Goal: Task Accomplishment & Management: Complete application form

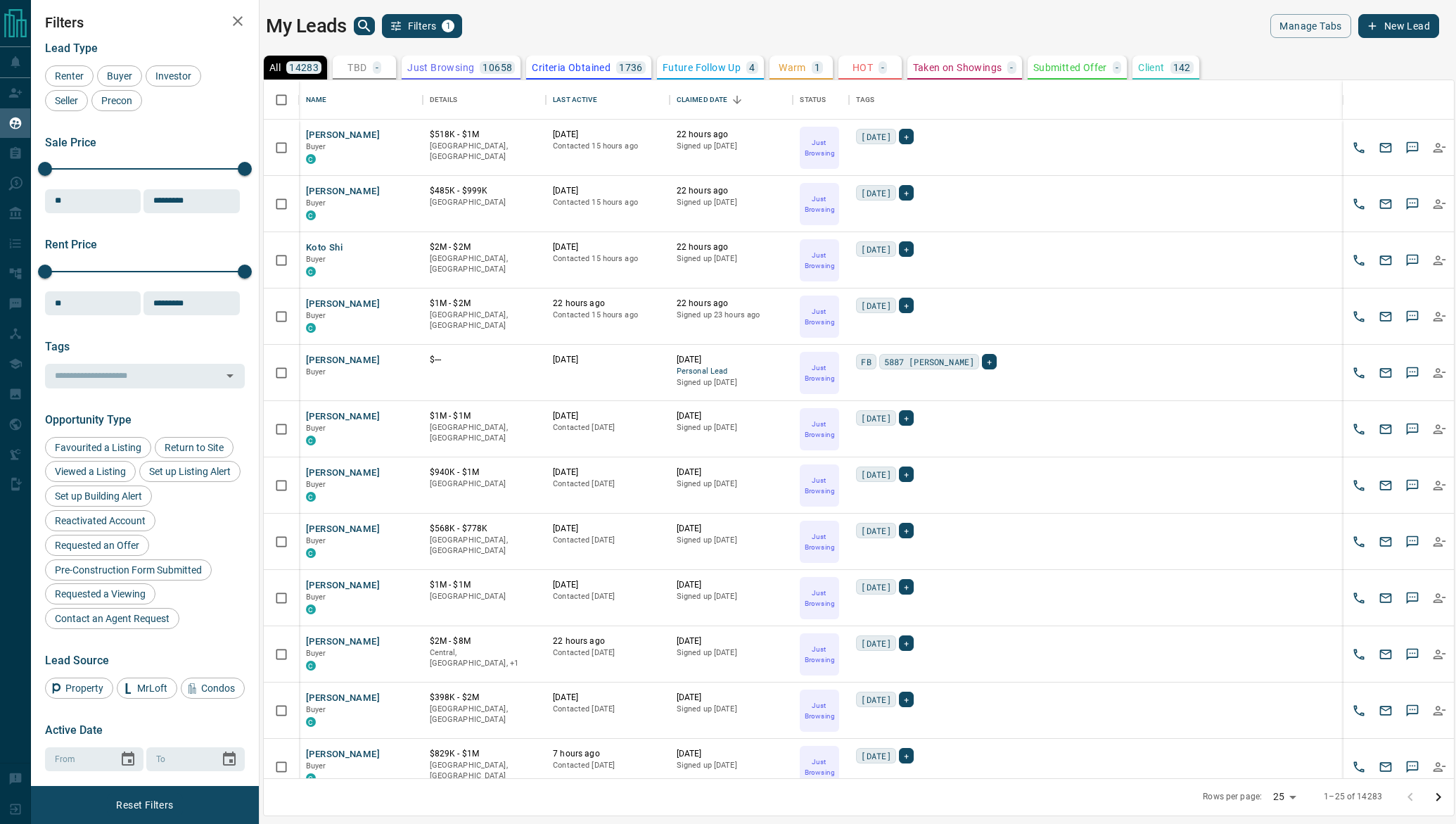
scroll to position [699, 1191]
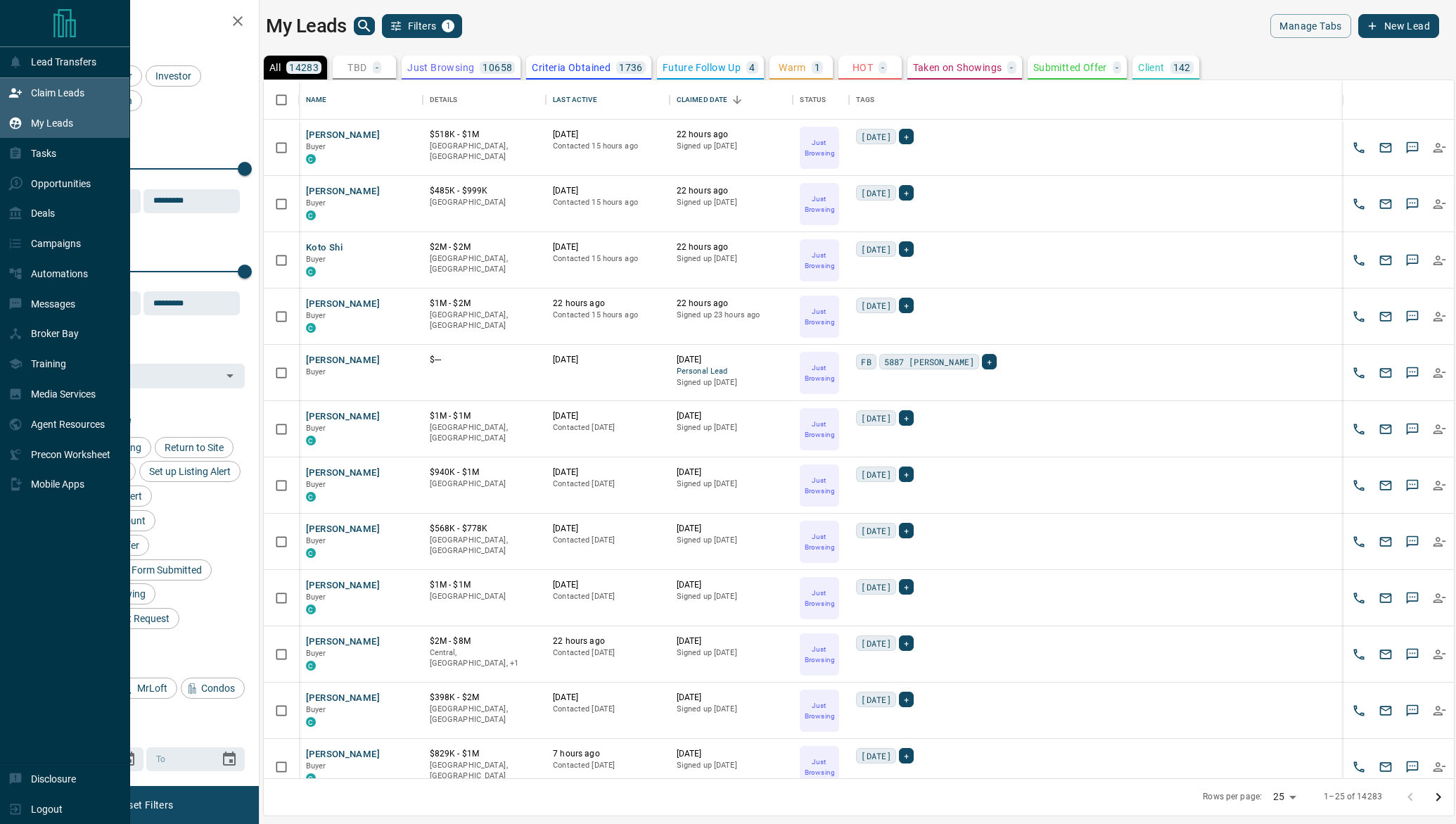
click at [17, 88] on icon at bounding box center [16, 92] width 14 height 14
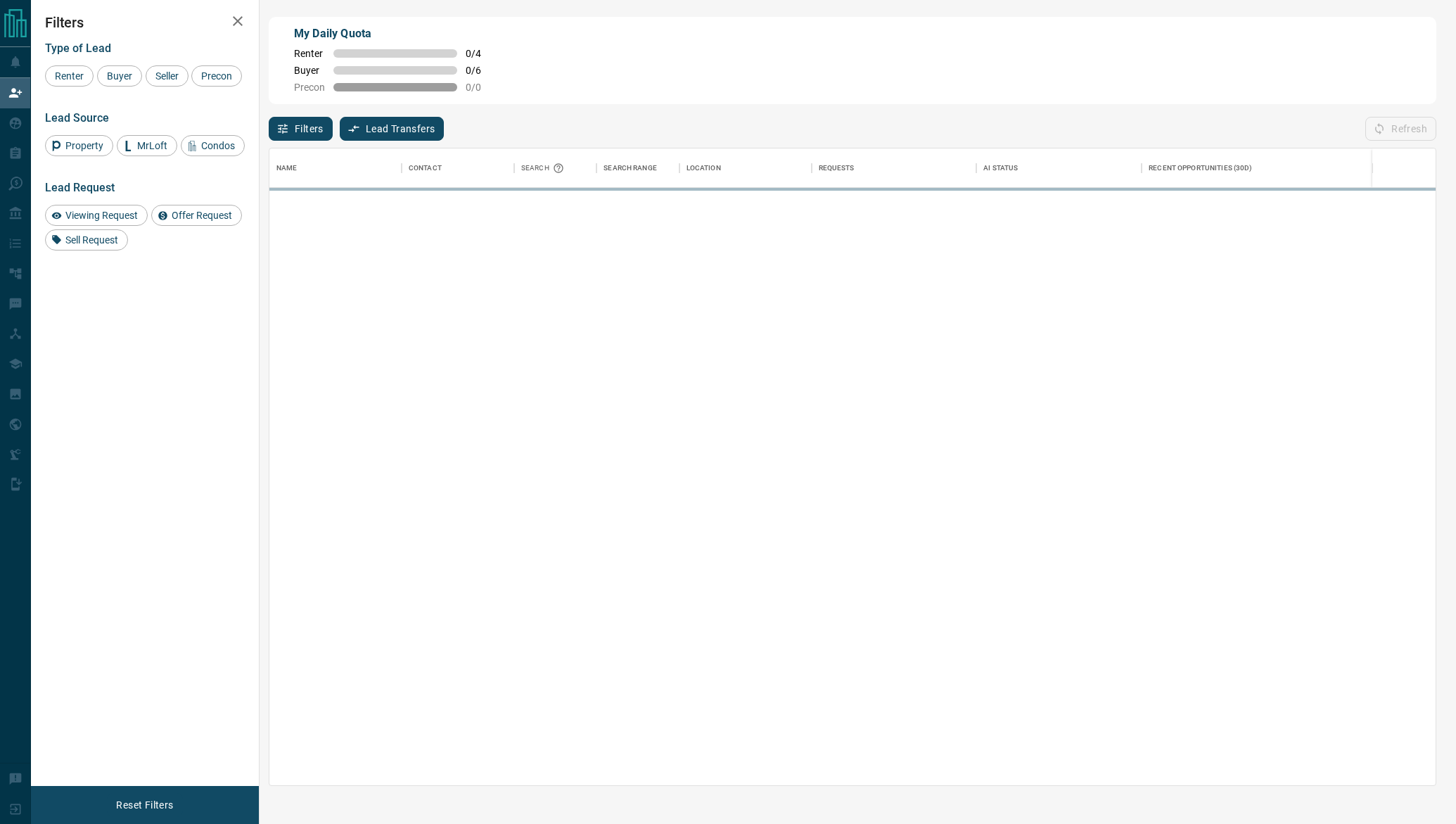
scroll to position [637, 1168]
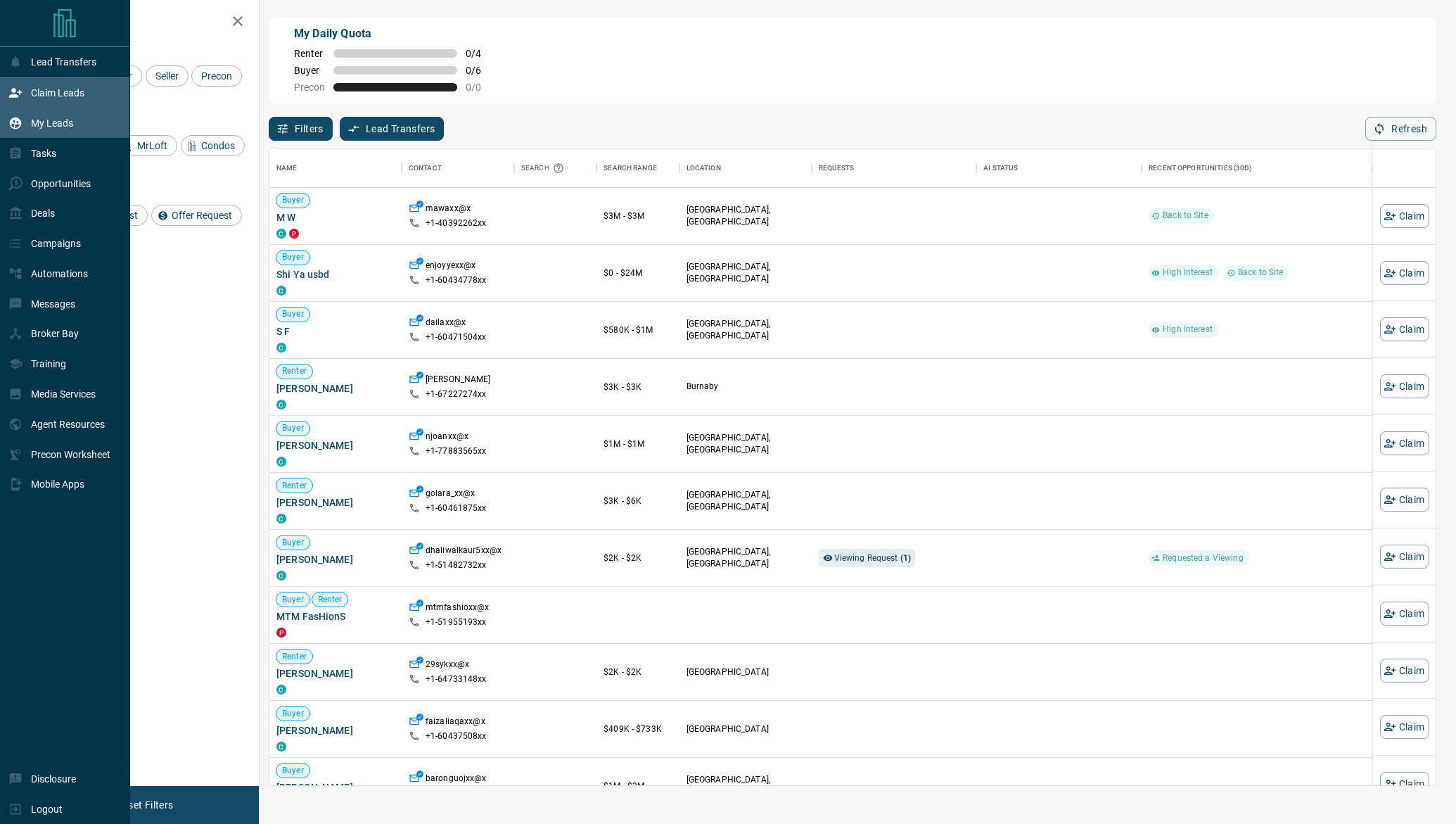
click at [45, 118] on p "My Leads" at bounding box center [51, 123] width 42 height 12
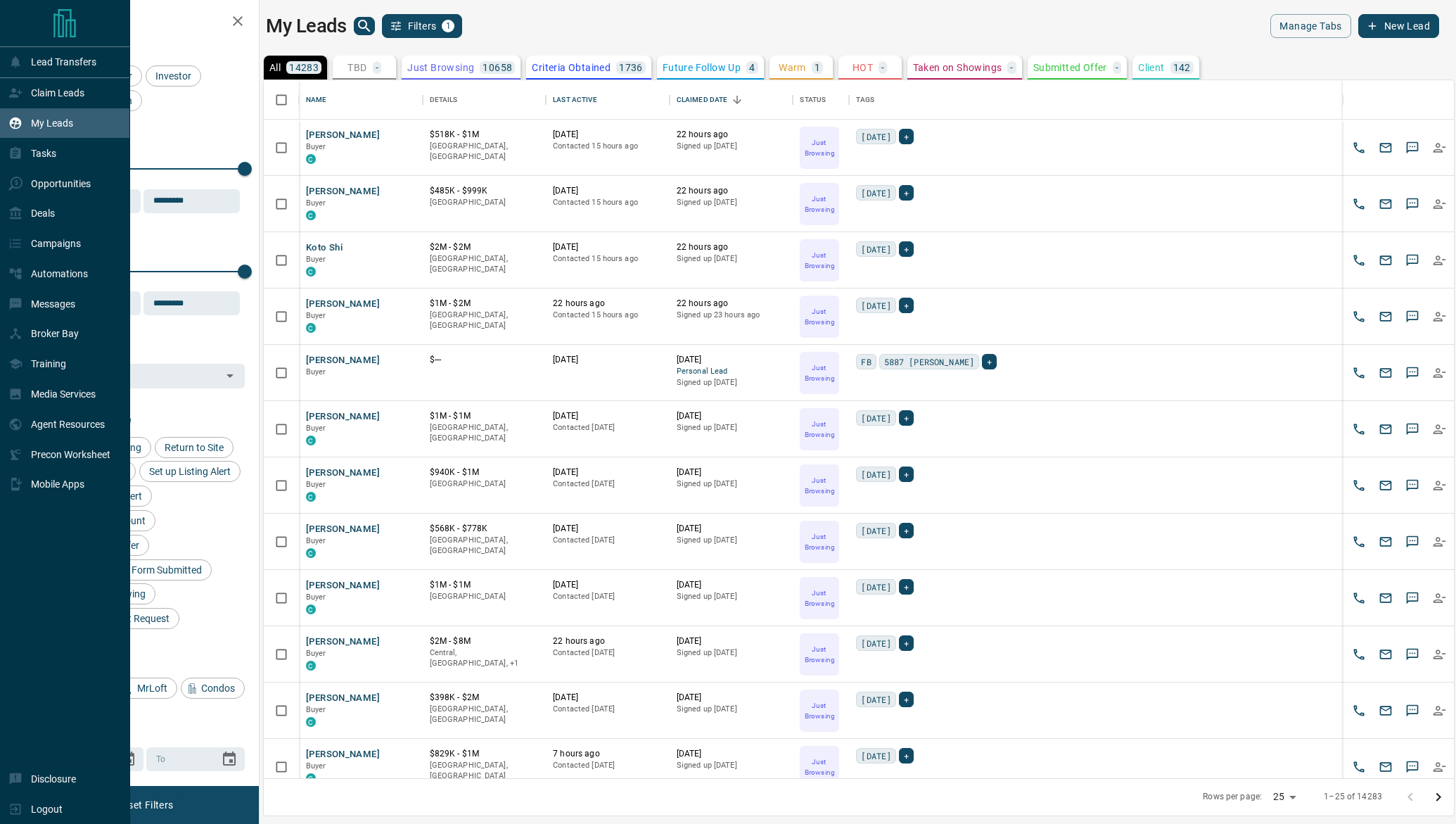
scroll to position [699, 1191]
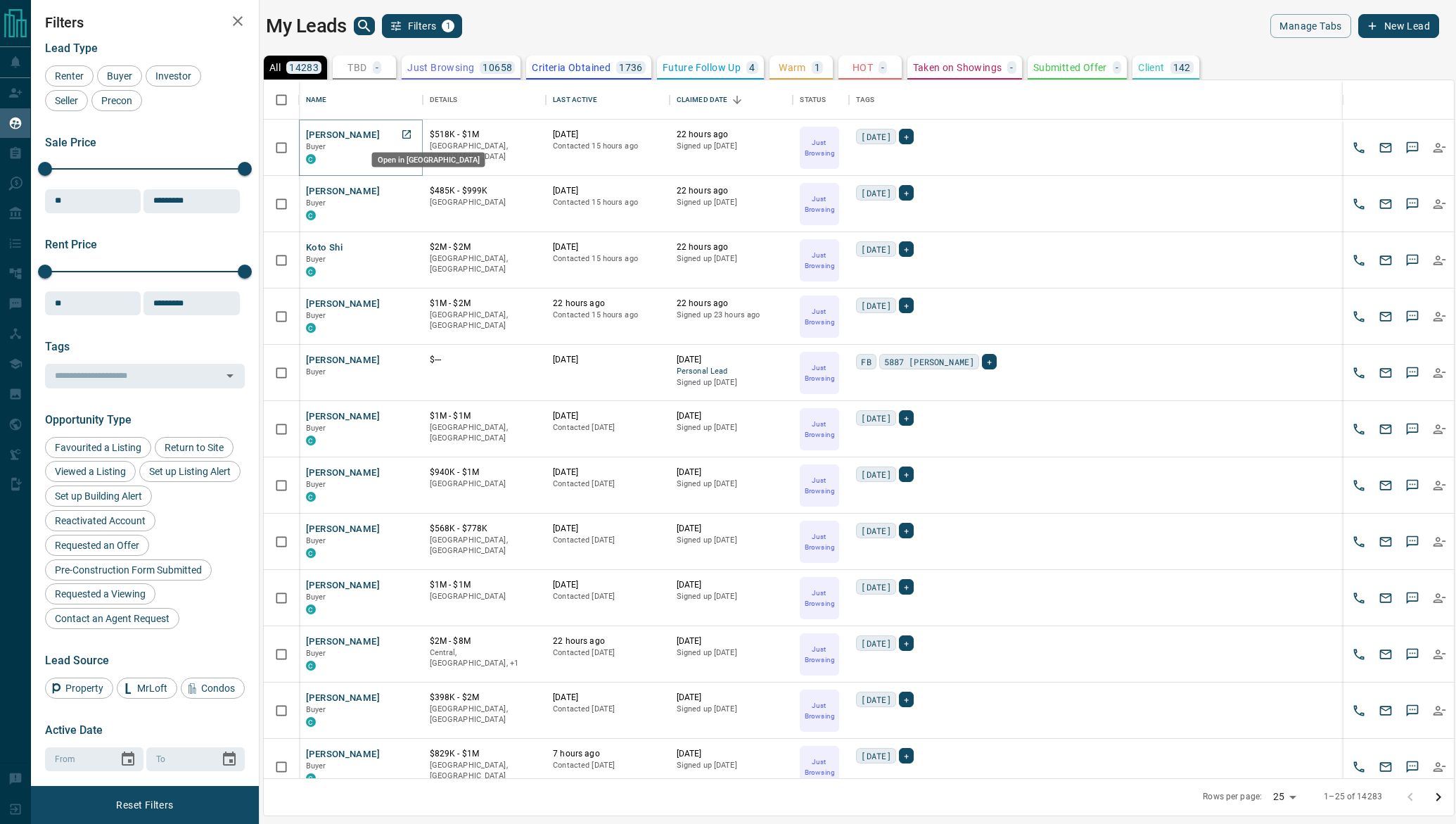
click at [410, 134] on icon "Open in New Tab" at bounding box center [406, 134] width 9 height 9
click at [407, 137] on icon "Open in New Tab" at bounding box center [407, 135] width 12 height 12
click at [410, 243] on icon "Open in New Tab" at bounding box center [407, 247] width 12 height 12
click at [403, 416] on icon "Open in New Tab" at bounding box center [407, 416] width 12 height 12
click at [410, 586] on icon "Open in New Tab" at bounding box center [407, 585] width 12 height 12
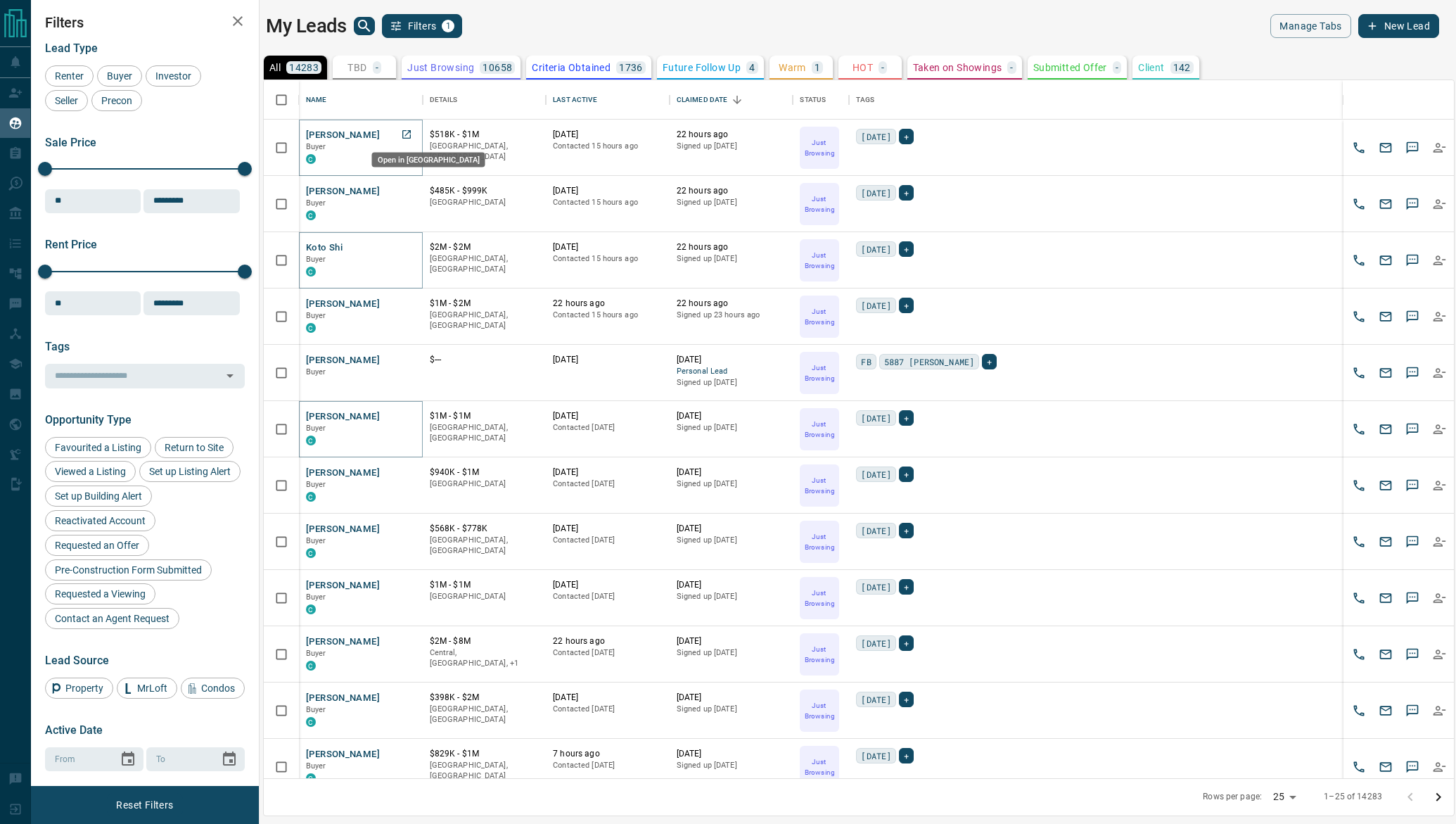
click at [407, 137] on icon "Open in New Tab" at bounding box center [406, 134] width 9 height 9
click at [405, 195] on link "Open in New Tab" at bounding box center [406, 190] width 18 height 18
click at [409, 244] on icon "Open in New Tab" at bounding box center [407, 247] width 12 height 12
click at [405, 308] on link "Open in New Tab" at bounding box center [406, 303] width 18 height 18
click at [760, 13] on div "My Leads Filters 1 Manage Tabs New Lead All 14283 TBD - Do Not Contact - Not Re…" at bounding box center [744, 403] width 1426 height 807
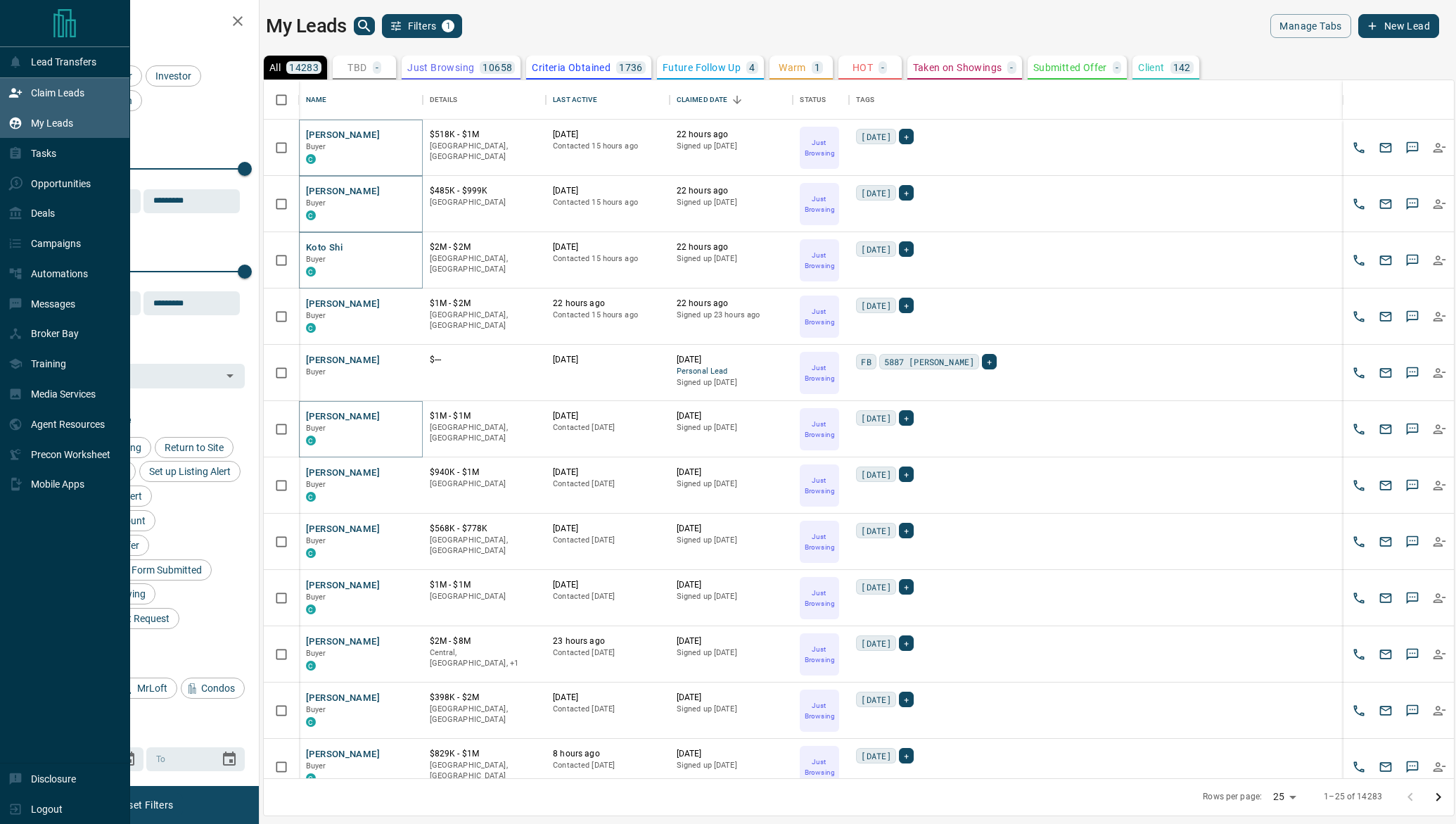
click at [32, 92] on p "Claim Leads" at bounding box center [57, 93] width 53 height 12
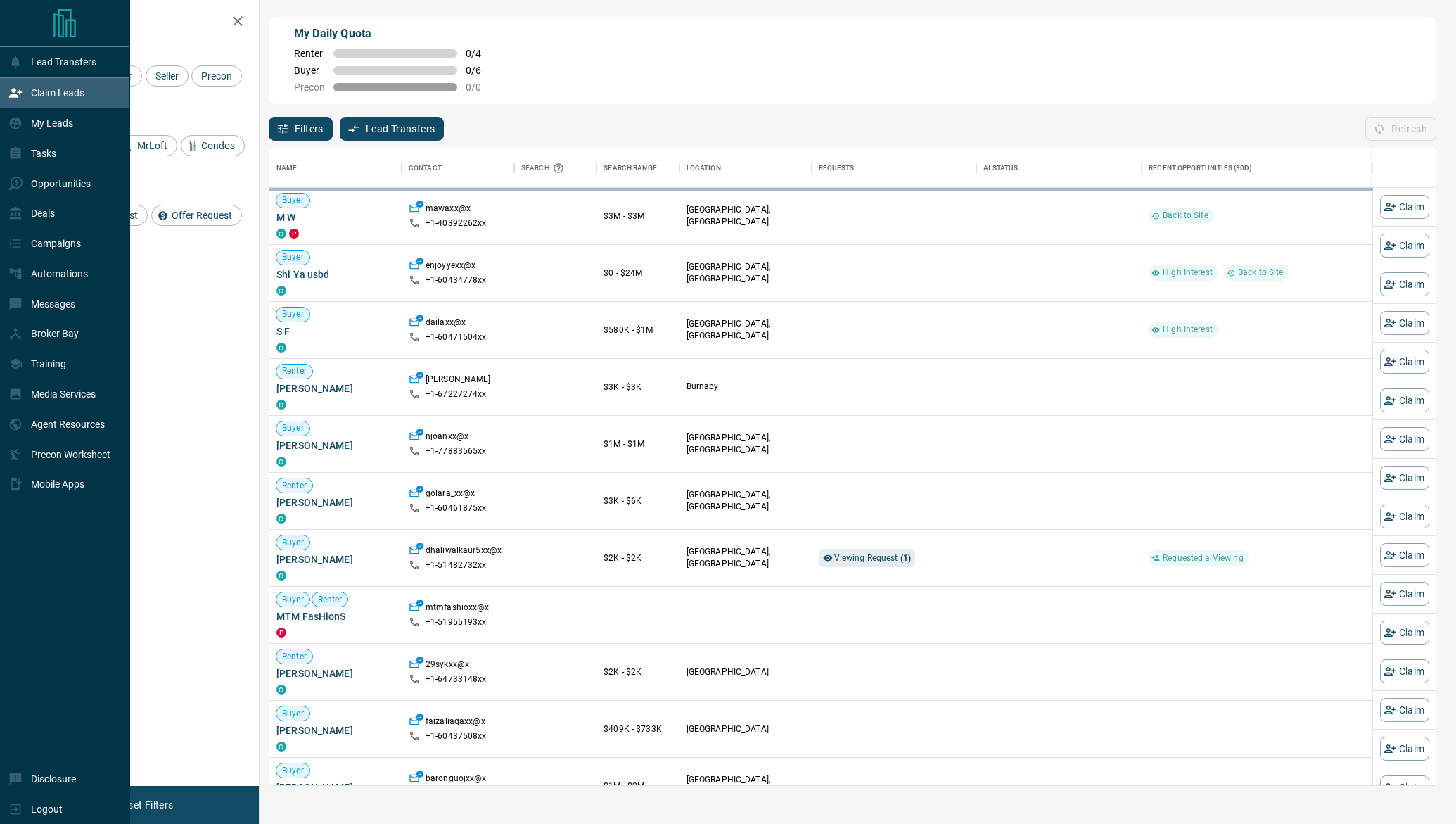
scroll to position [637, 1168]
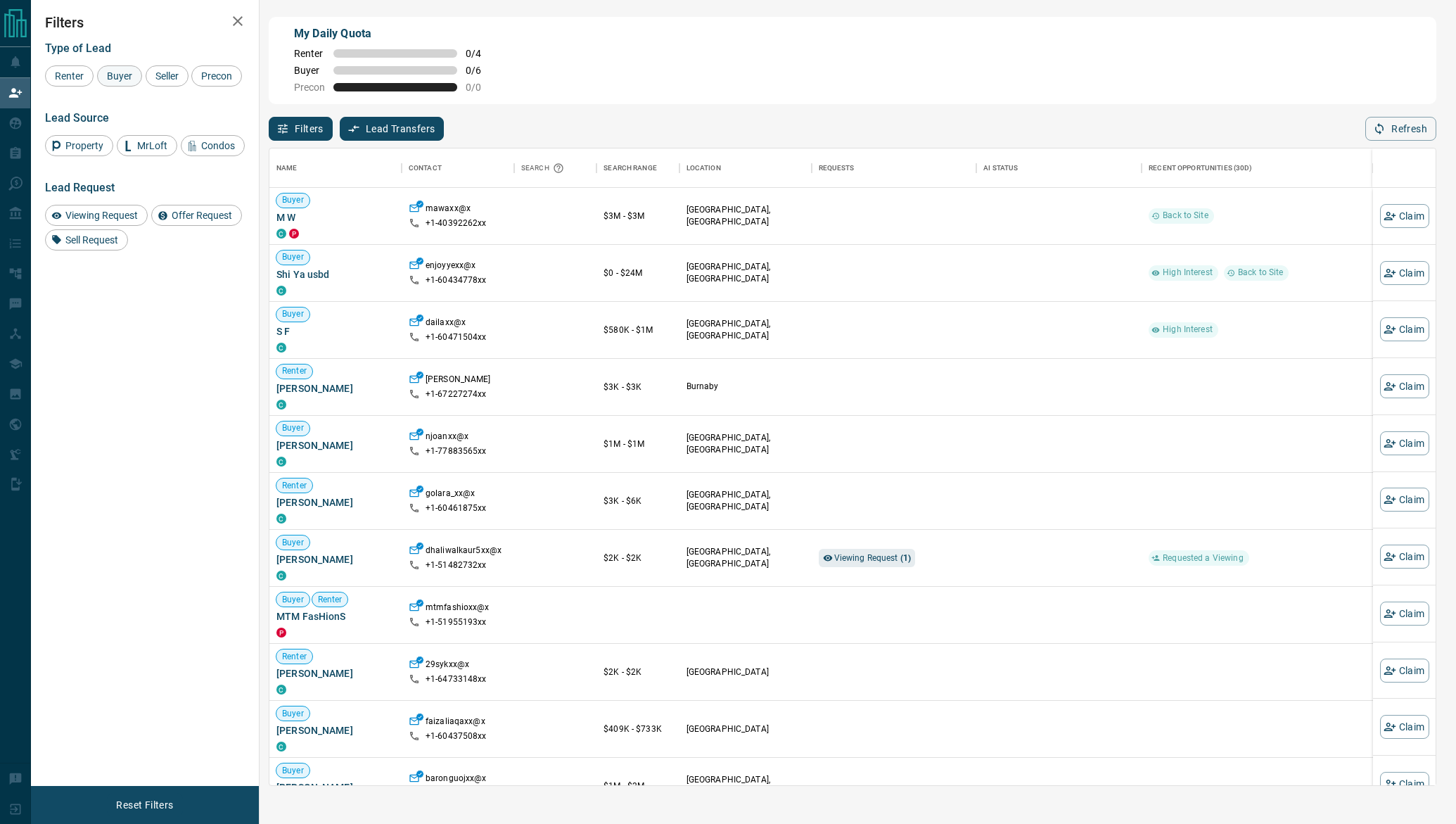
click at [119, 77] on span "Buyer" at bounding box center [119, 76] width 35 height 12
click at [158, 81] on span "Seller" at bounding box center [167, 76] width 33 height 12
click at [203, 78] on span "Precon" at bounding box center [217, 76] width 41 height 12
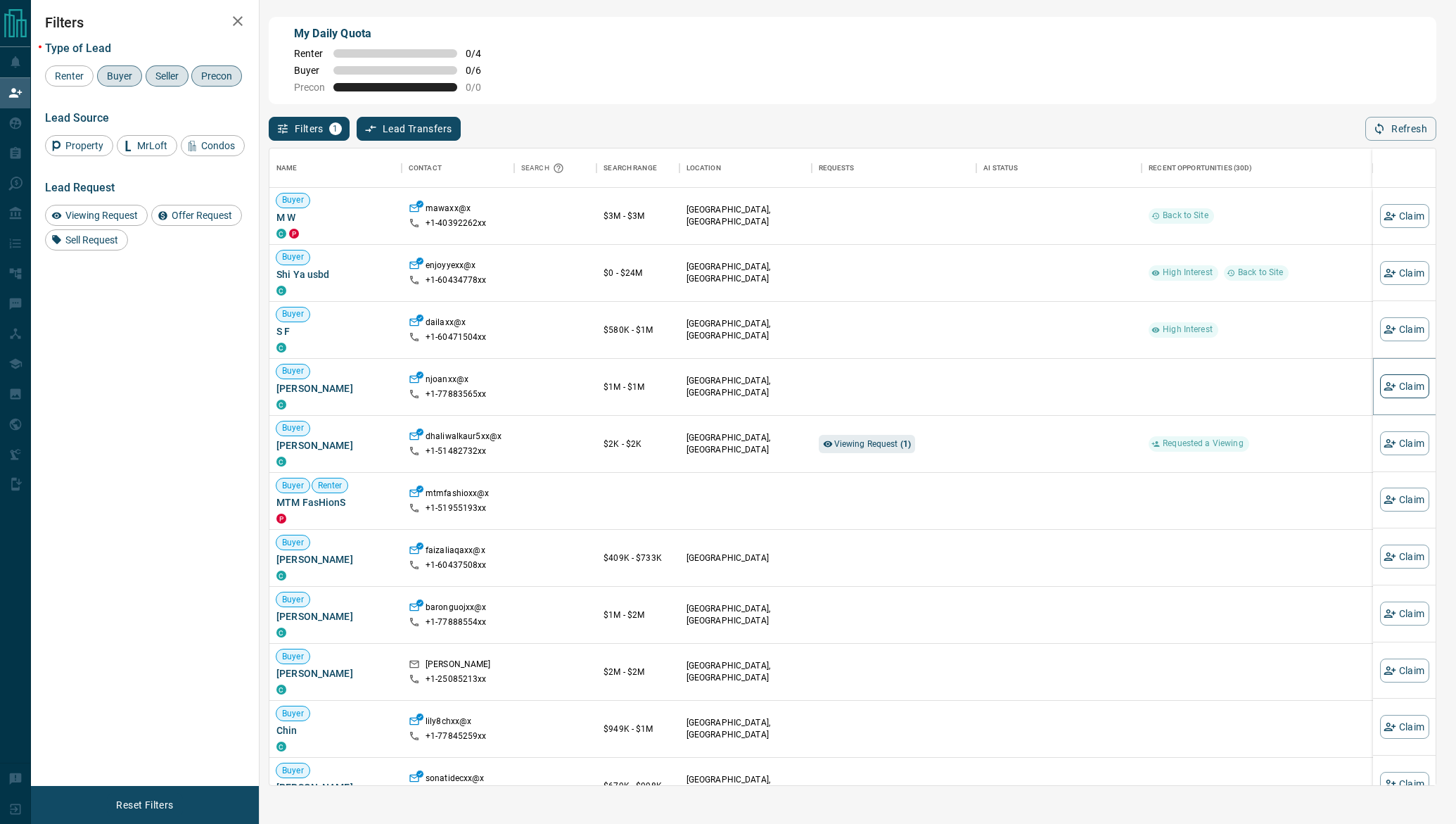
click at [1410, 392] on button "Claim" at bounding box center [1405, 386] width 50 height 24
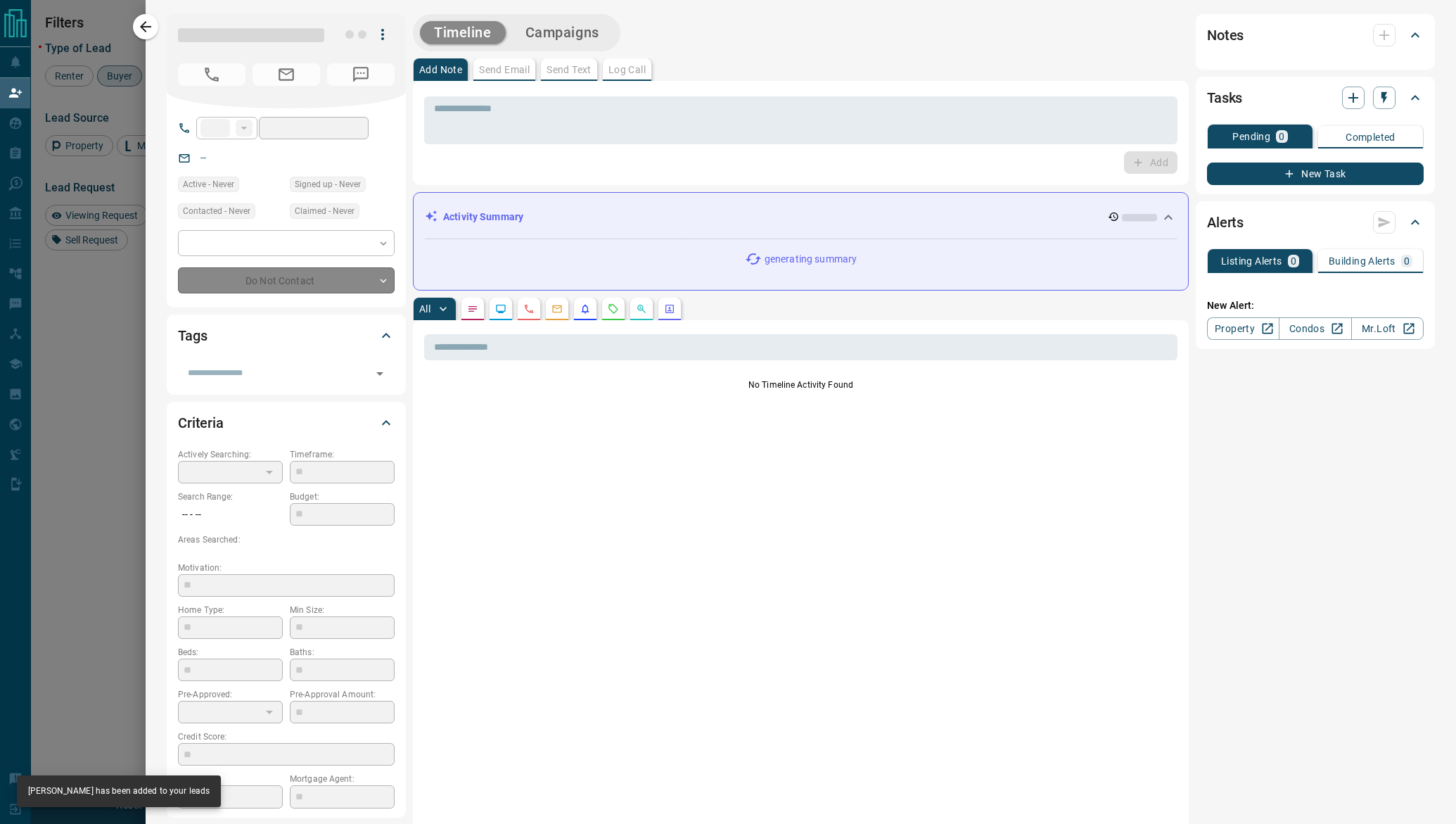
type input "**"
type input "**********"
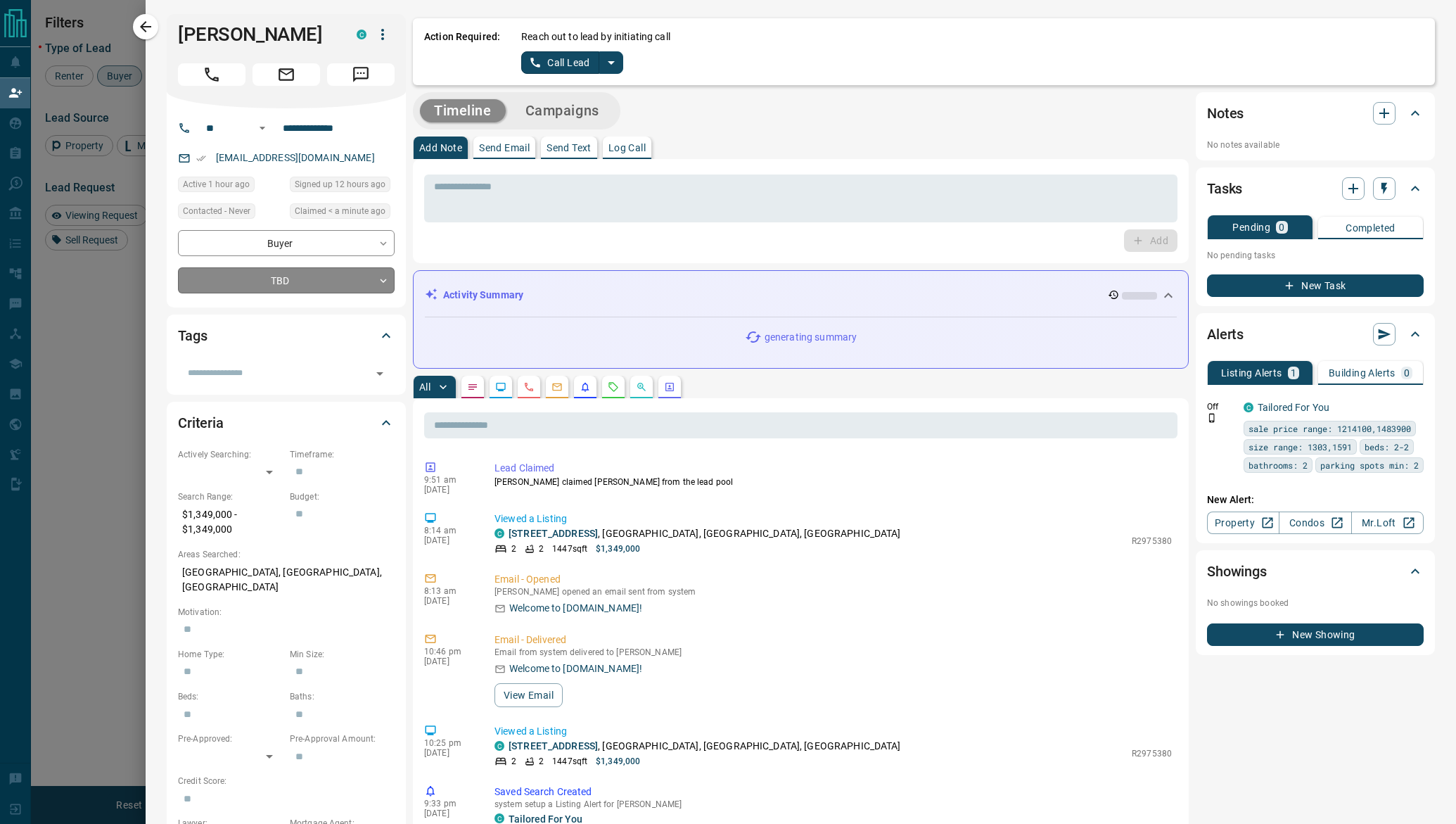
click at [310, 282] on body "Lead Transfers Claim Leads My Leads Tasks Opportunities Deals Campaigns Automat…" at bounding box center [728, 344] width 1456 height 688
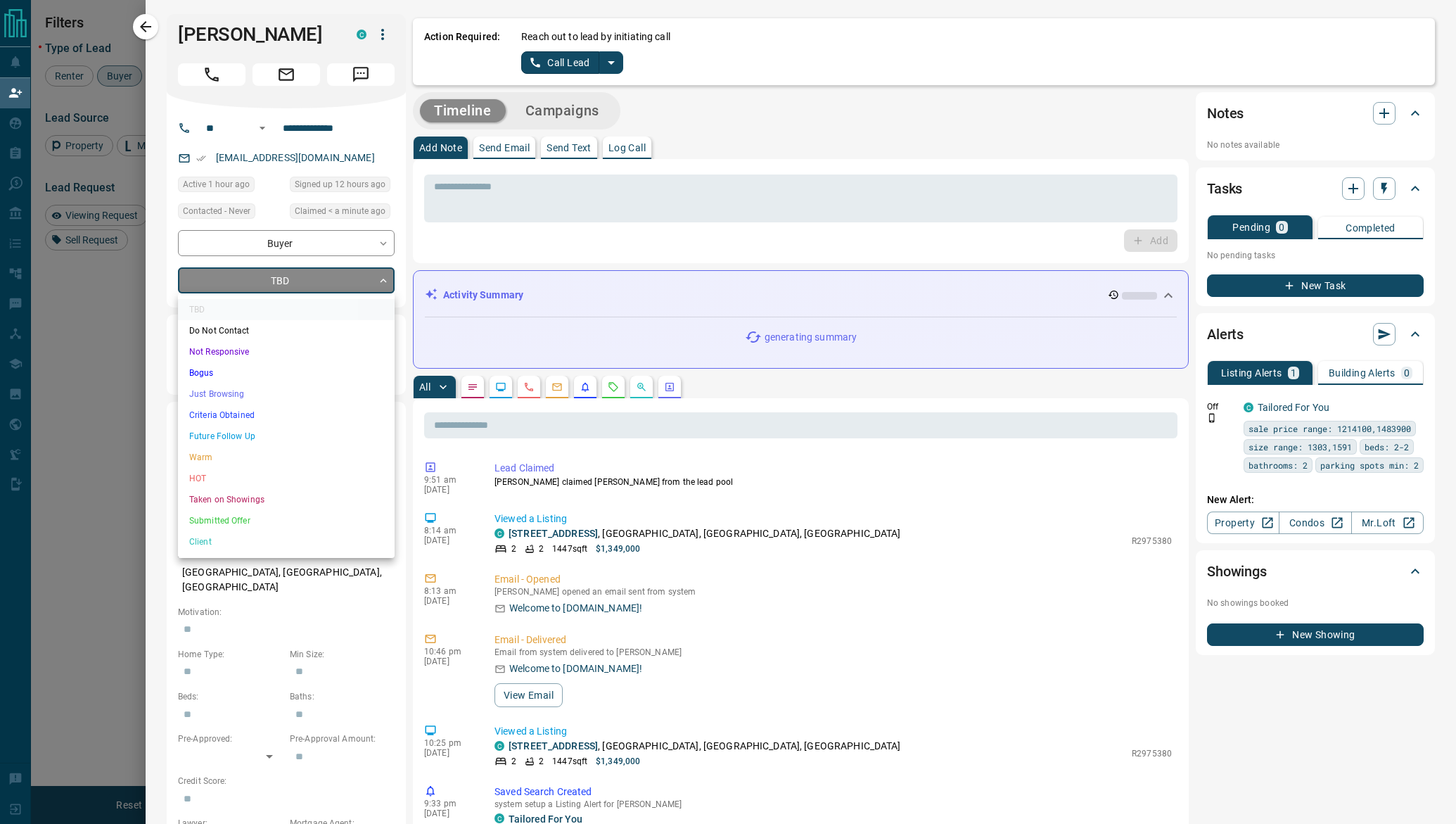
click at [305, 395] on li "Just Browsing" at bounding box center [286, 395] width 217 height 21
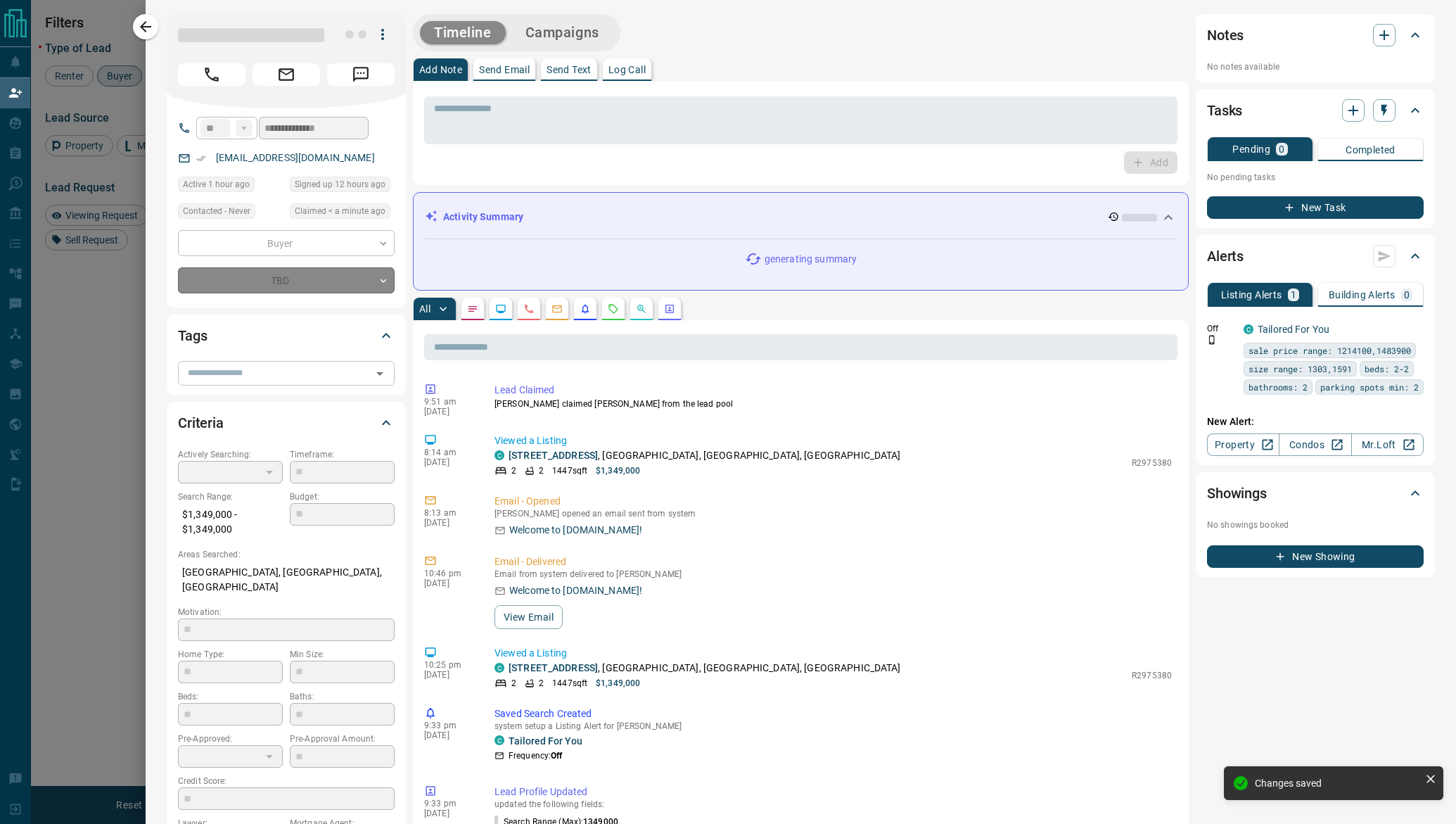
type input "*"
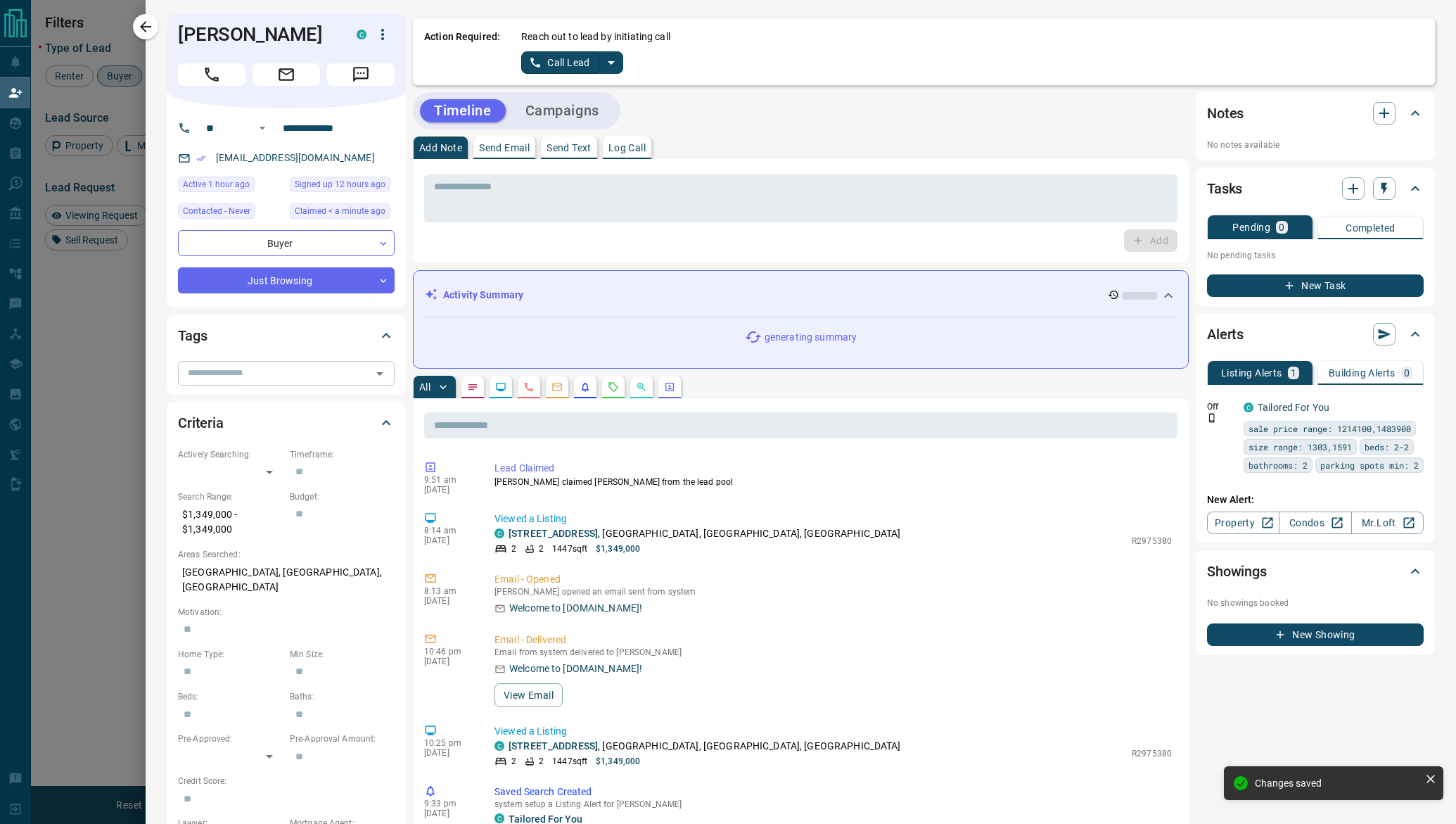
click at [293, 377] on input "text" at bounding box center [275, 373] width 186 height 16
type input "*****"
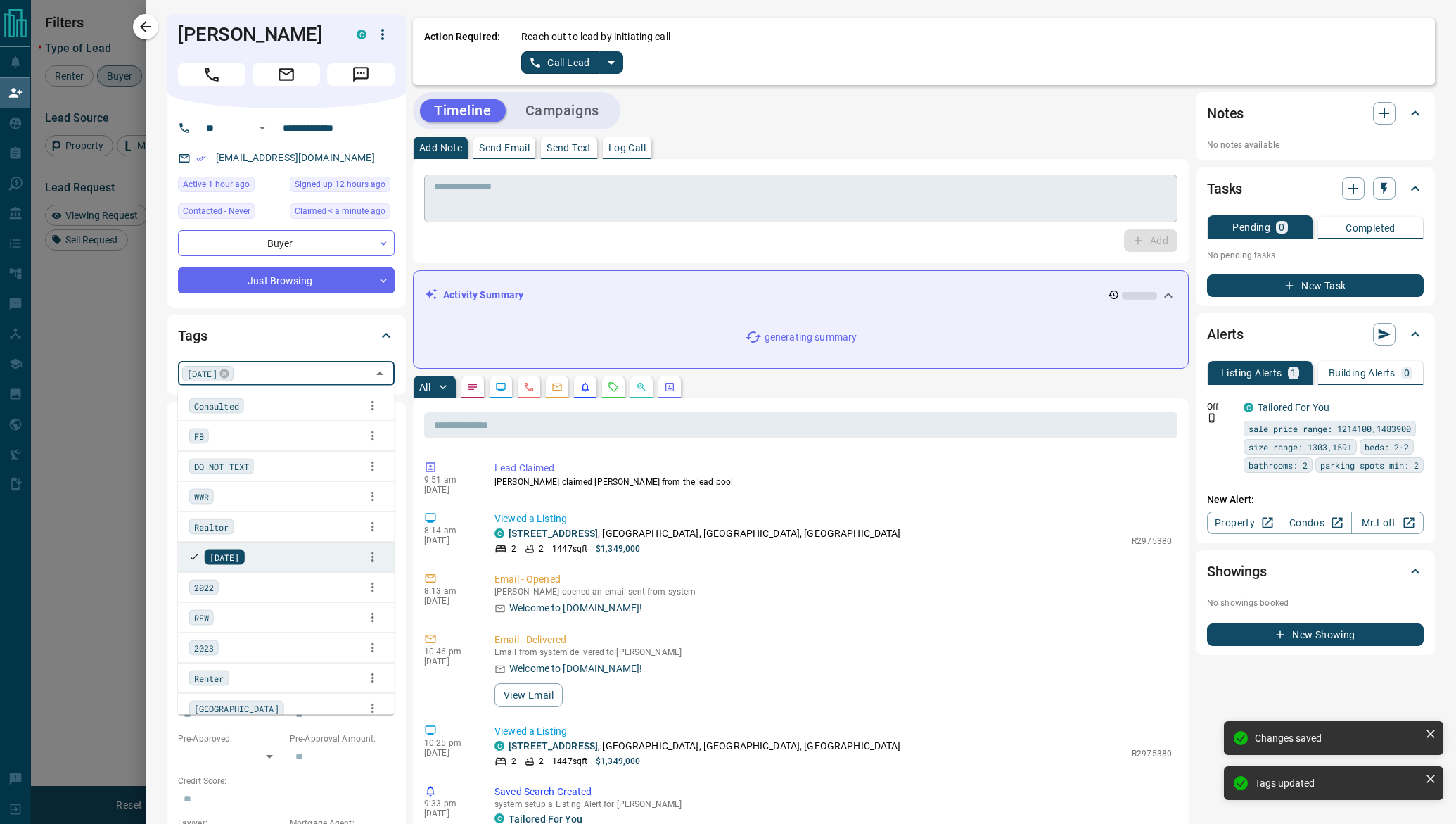
click at [519, 186] on textarea at bounding box center [800, 198] width 733 height 36
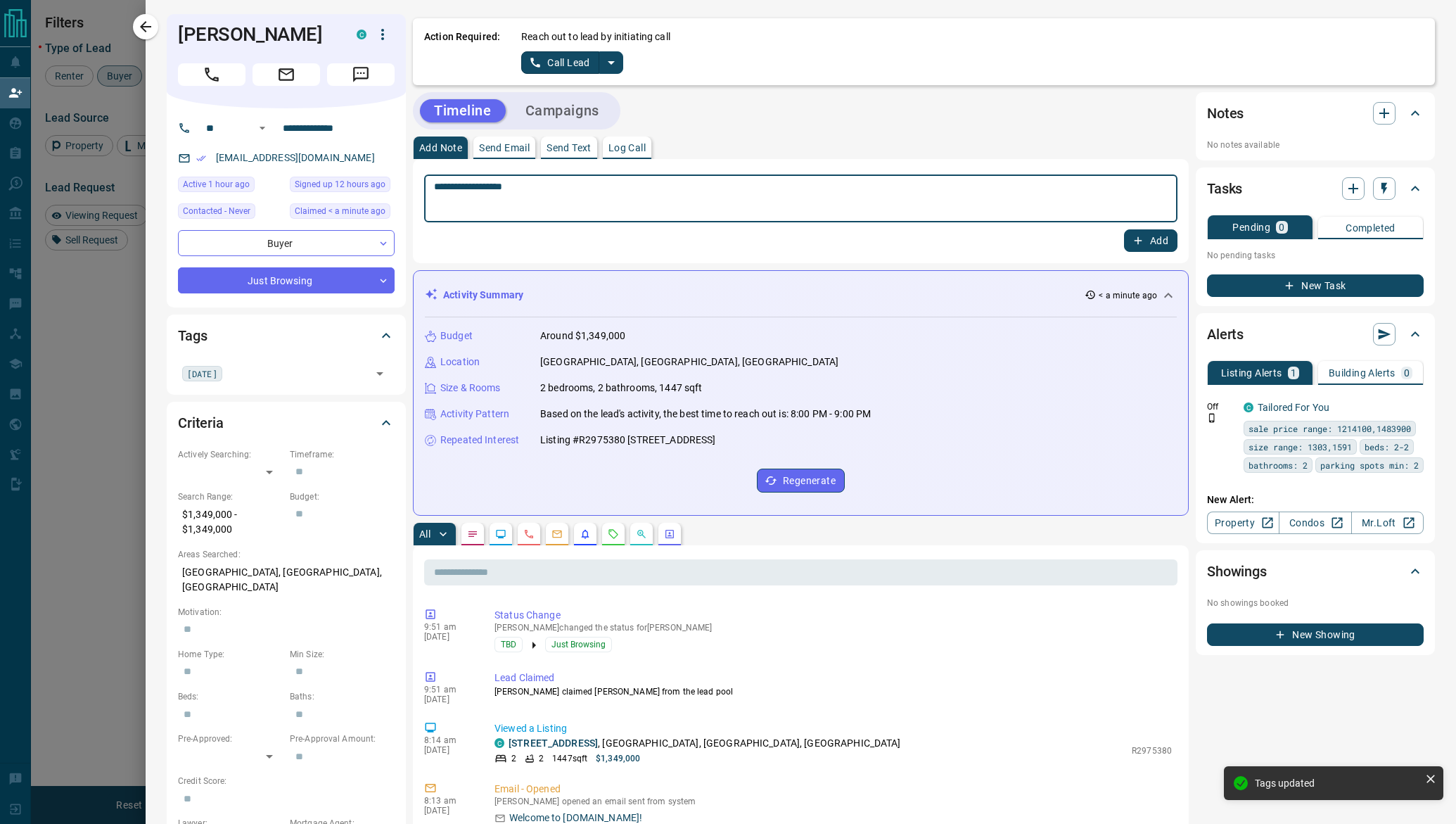
type textarea "**********"
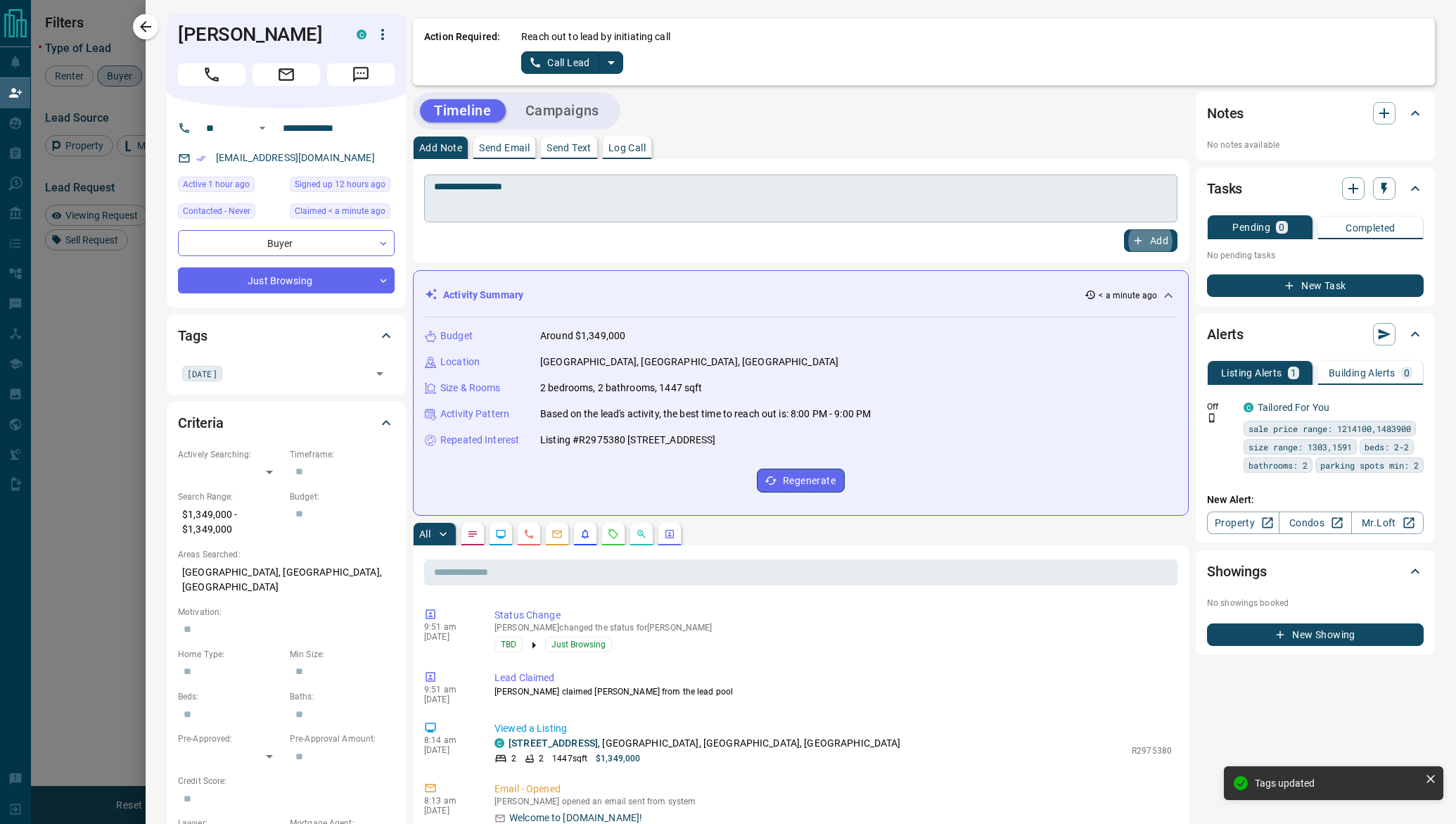
click at [1125, 229] on button "Add" at bounding box center [1151, 240] width 53 height 22
click at [615, 54] on icon "split button" at bounding box center [611, 62] width 17 height 17
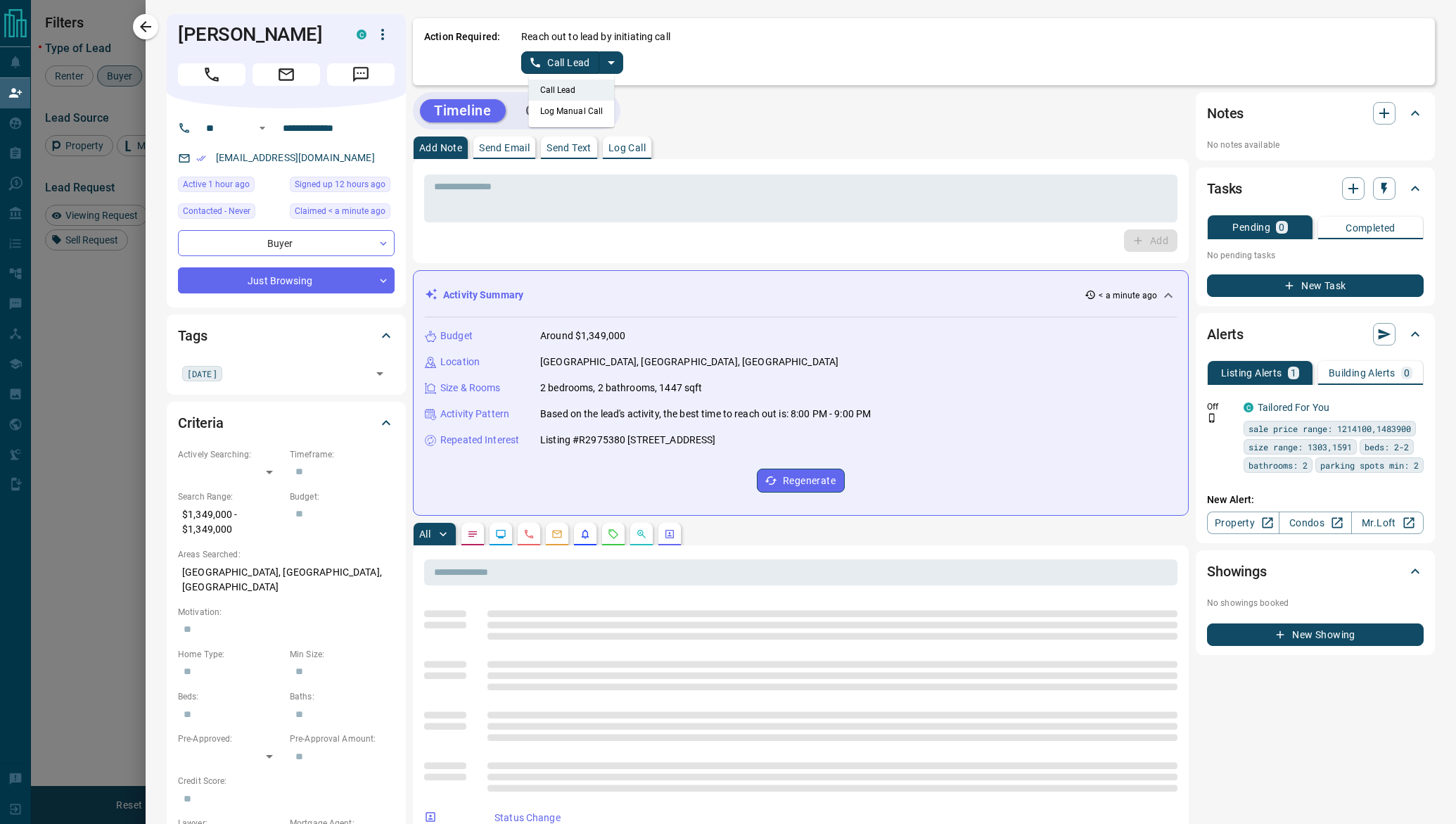
click at [593, 111] on li "Log Manual Call" at bounding box center [572, 112] width 85 height 21
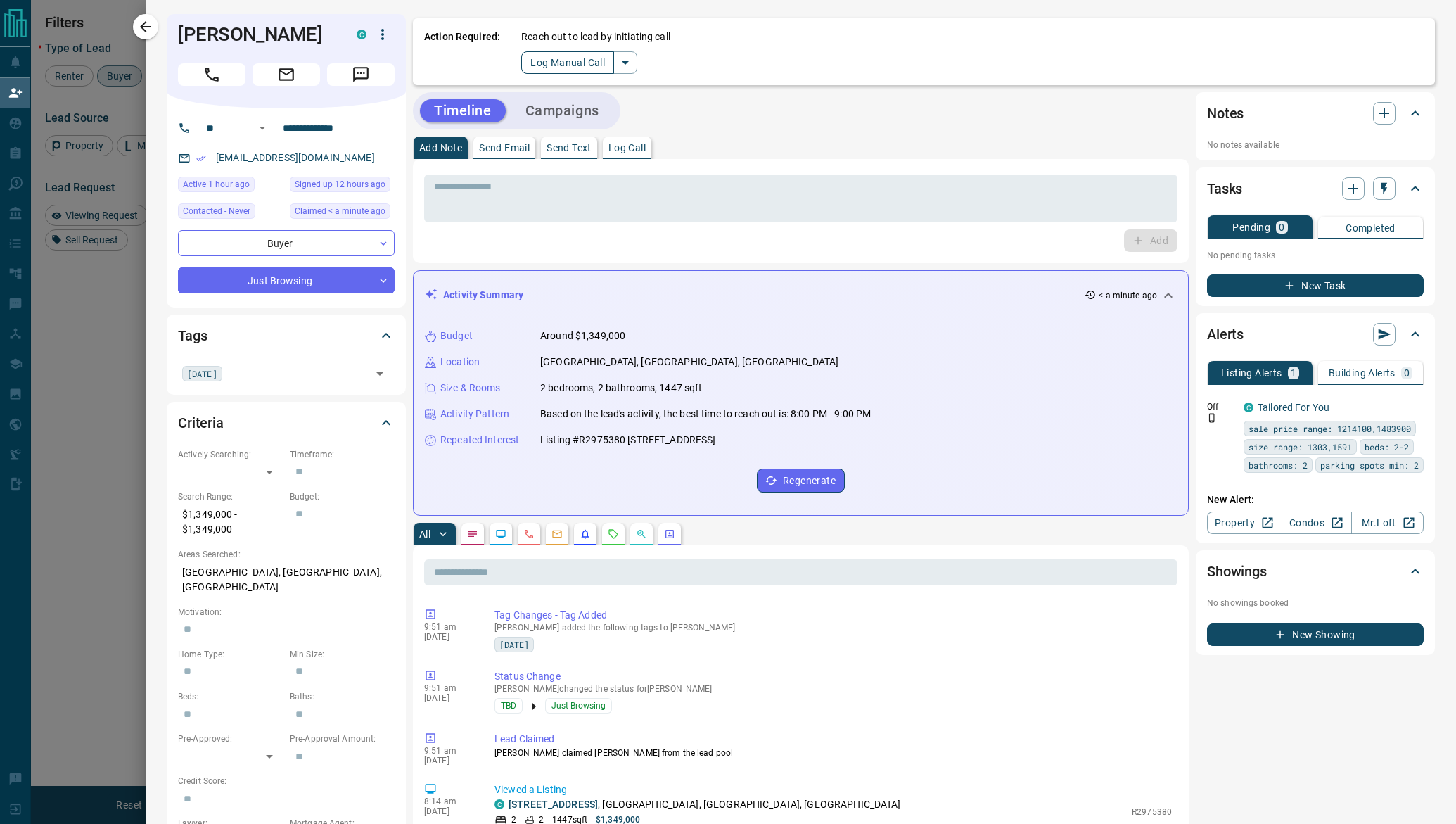
click at [573, 60] on button "Log Manual Call" at bounding box center [568, 62] width 93 height 22
click at [562, 70] on button "No" at bounding box center [560, 62] width 24 height 21
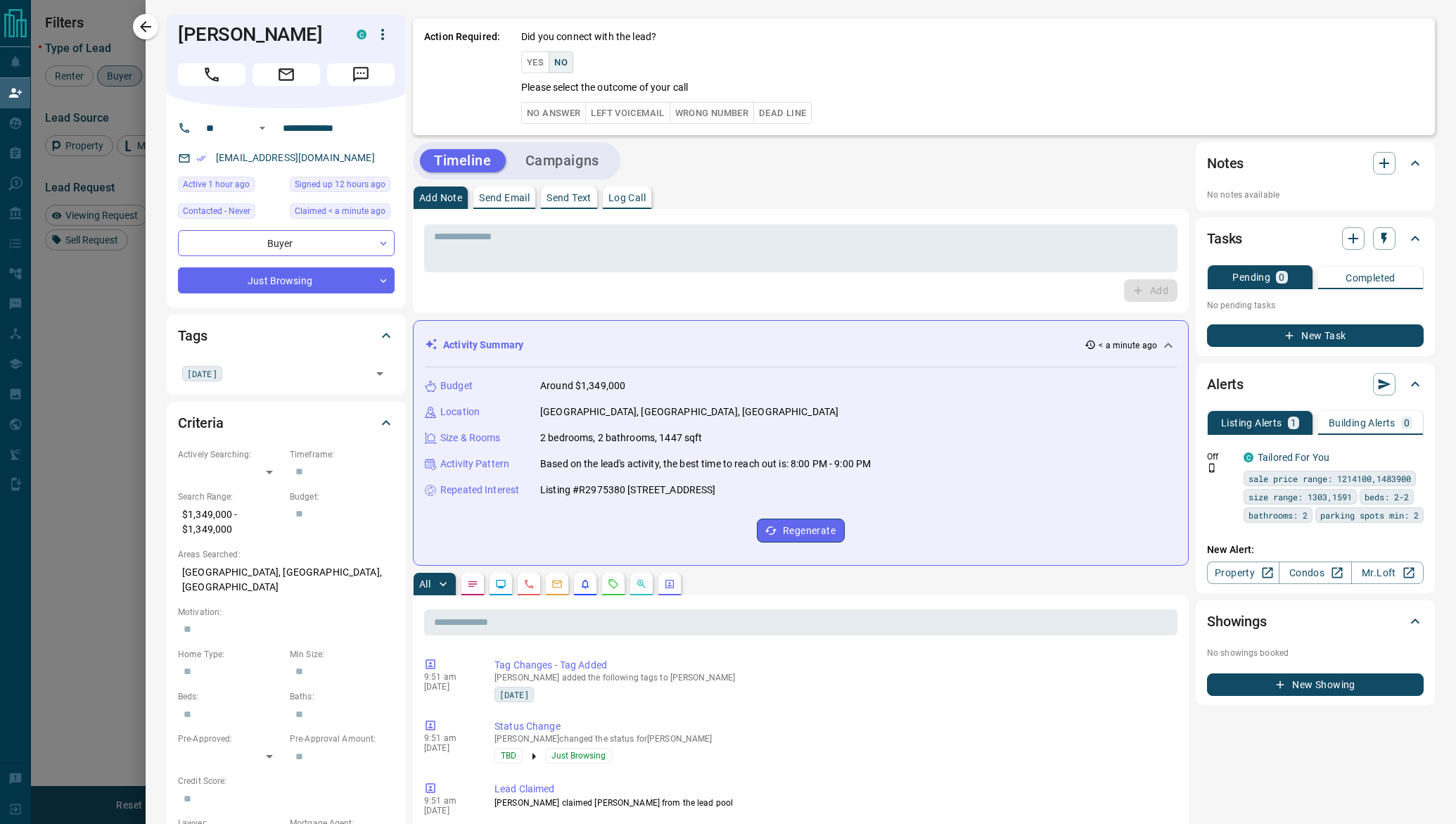
click at [551, 117] on button "No Answer" at bounding box center [554, 113] width 65 height 21
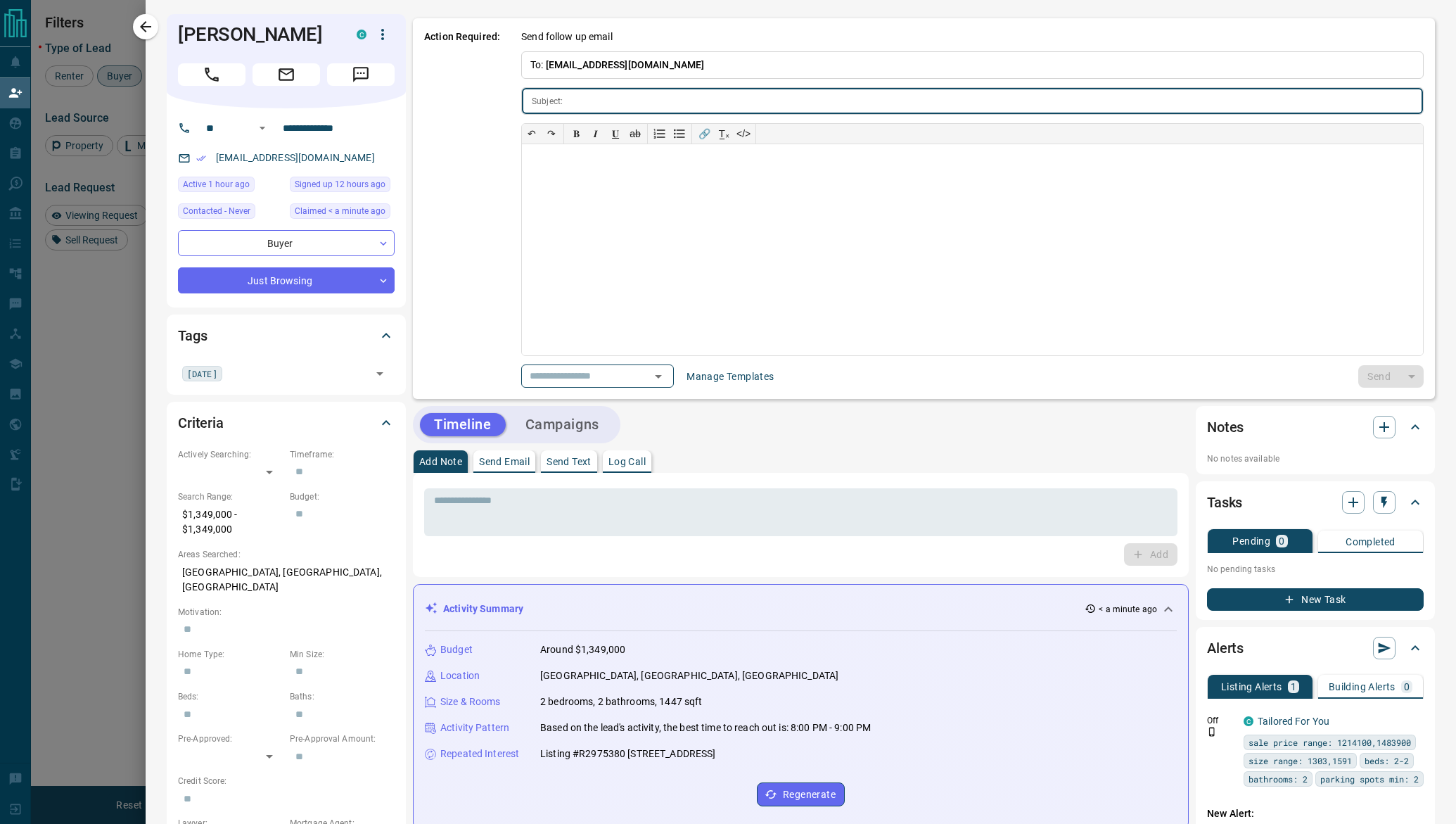
type input "**********"
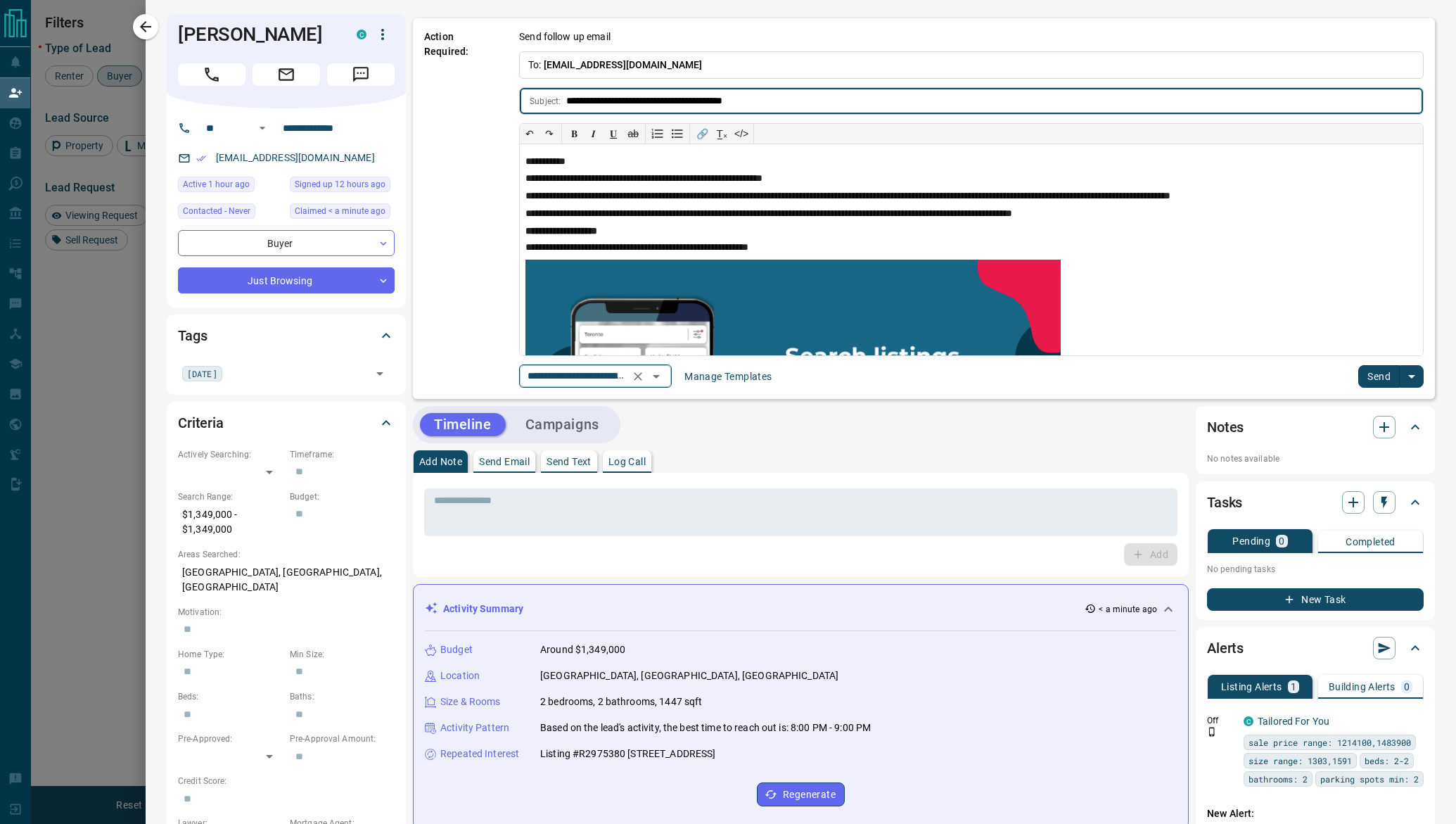
click at [588, 373] on input "**********" at bounding box center [575, 376] width 107 height 17
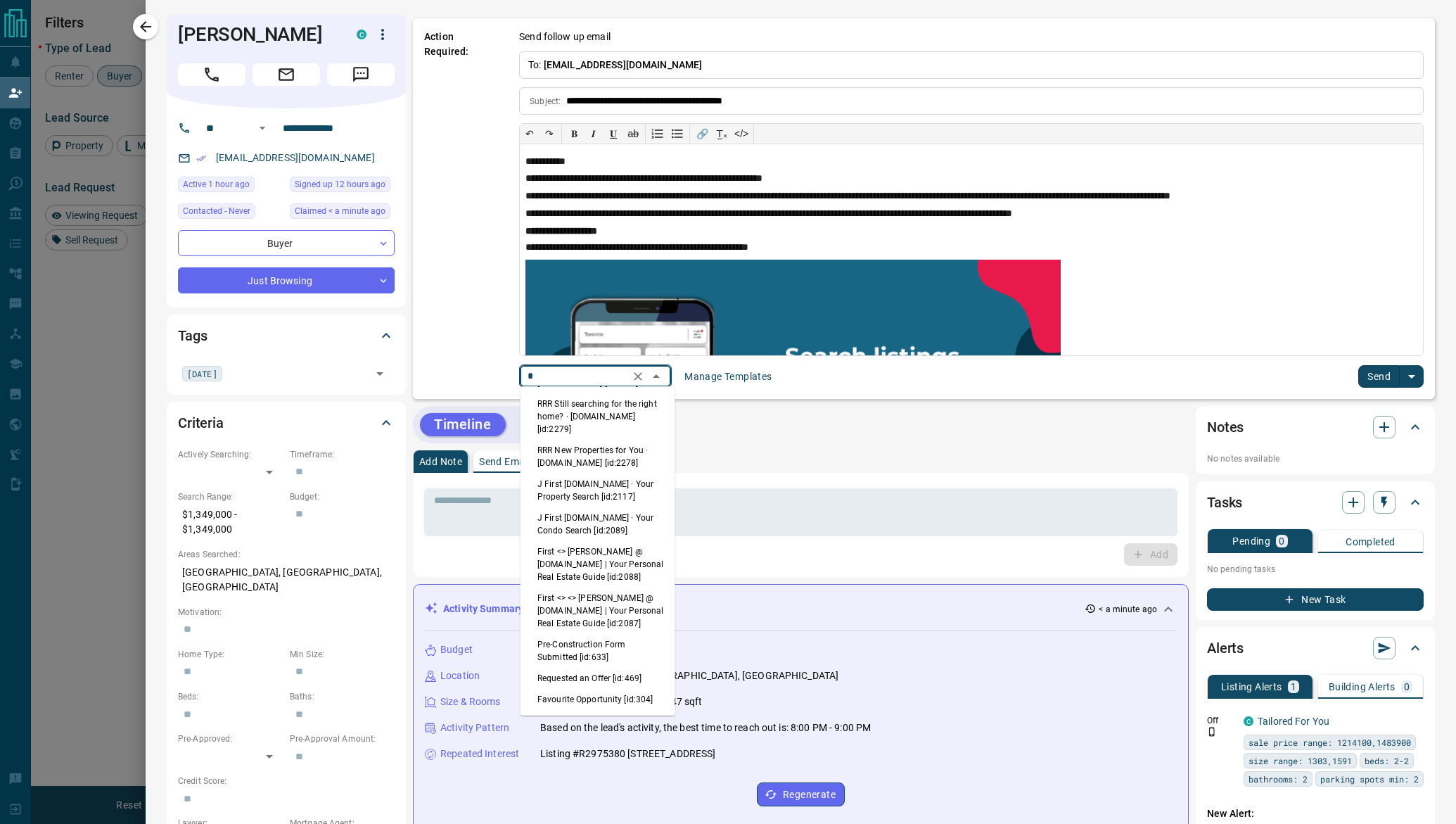
scroll to position [0, 0]
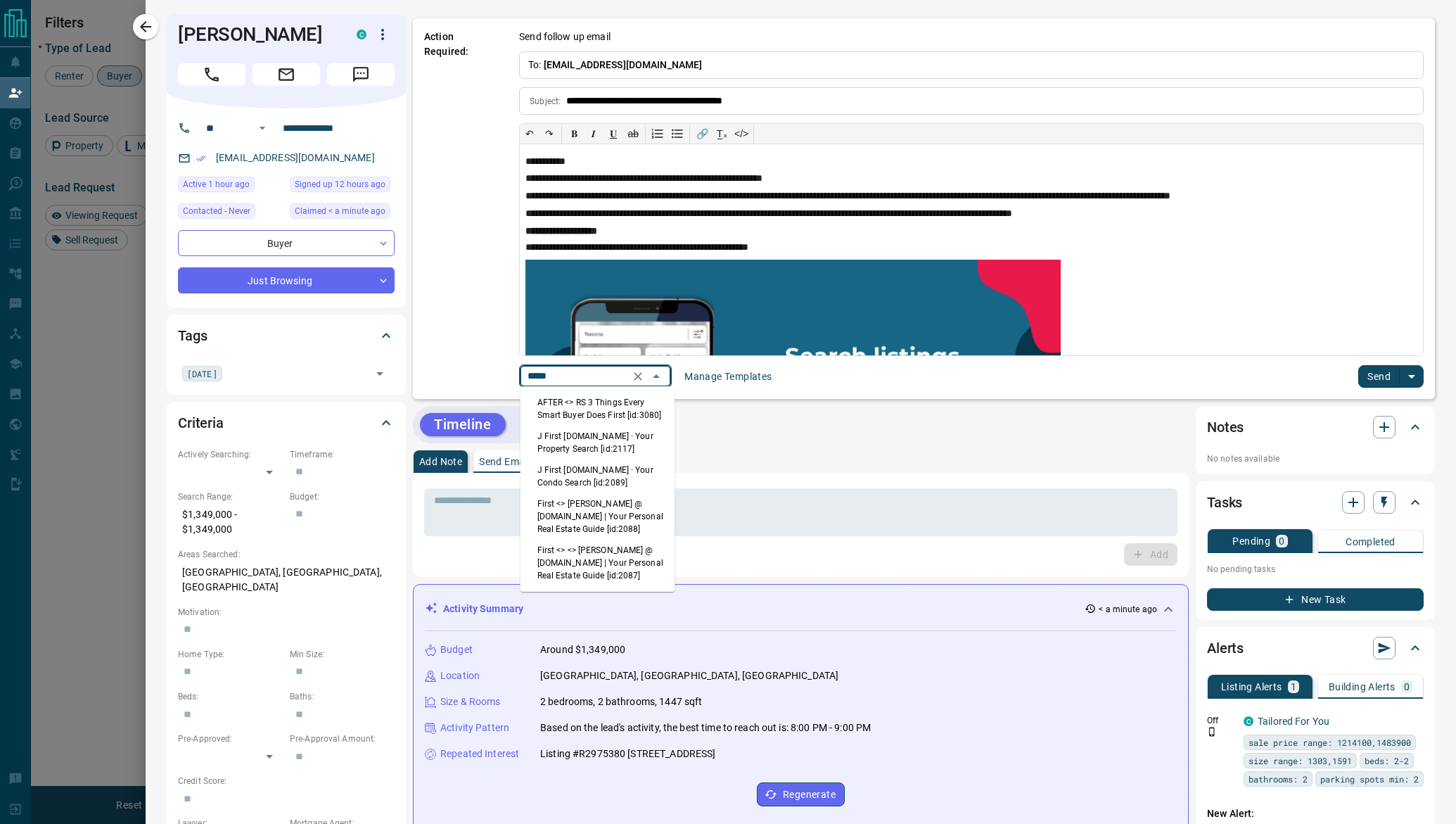
click at [600, 566] on li "First <> <> [PERSON_NAME] @ [DOMAIN_NAME] | Your Personal Real Estate Guide [id…" at bounding box center [597, 564] width 154 height 47
type input "*****"
type input "**********"
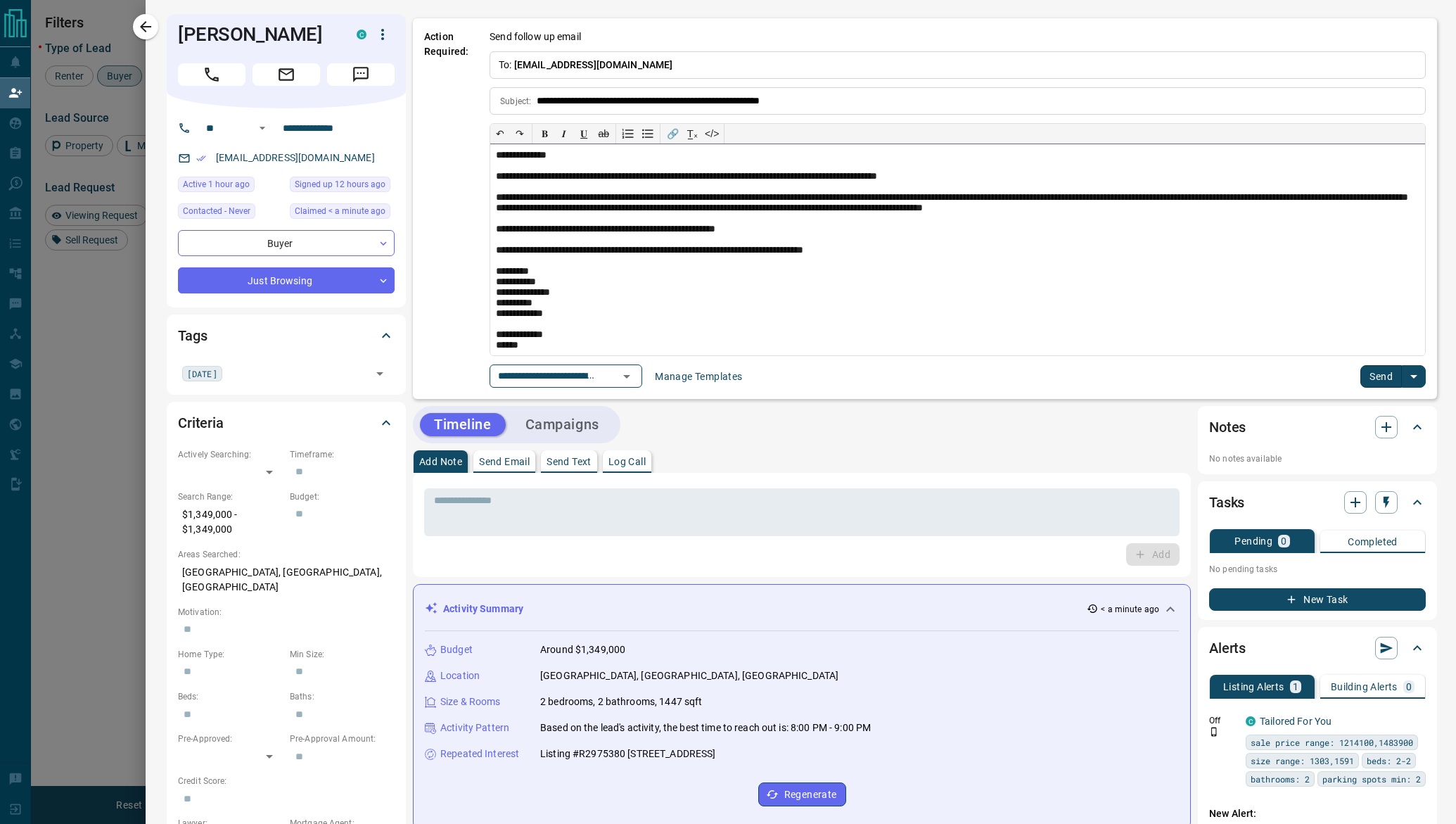
click at [993, 297] on div "**********" at bounding box center [958, 249] width 935 height 211
click at [1384, 381] on button "Send" at bounding box center [1381, 376] width 42 height 22
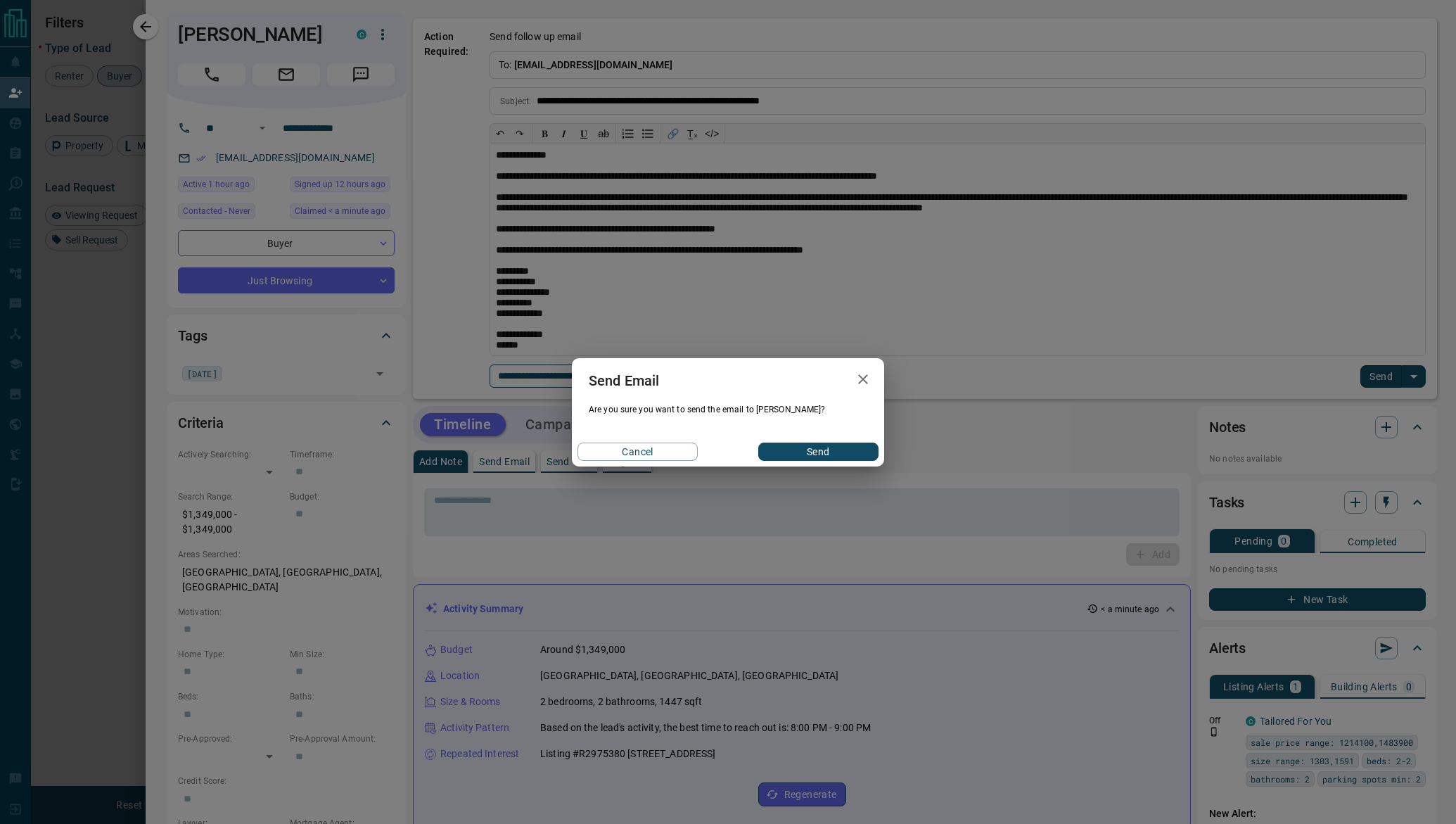
click at [805, 448] on button "Send" at bounding box center [819, 452] width 120 height 18
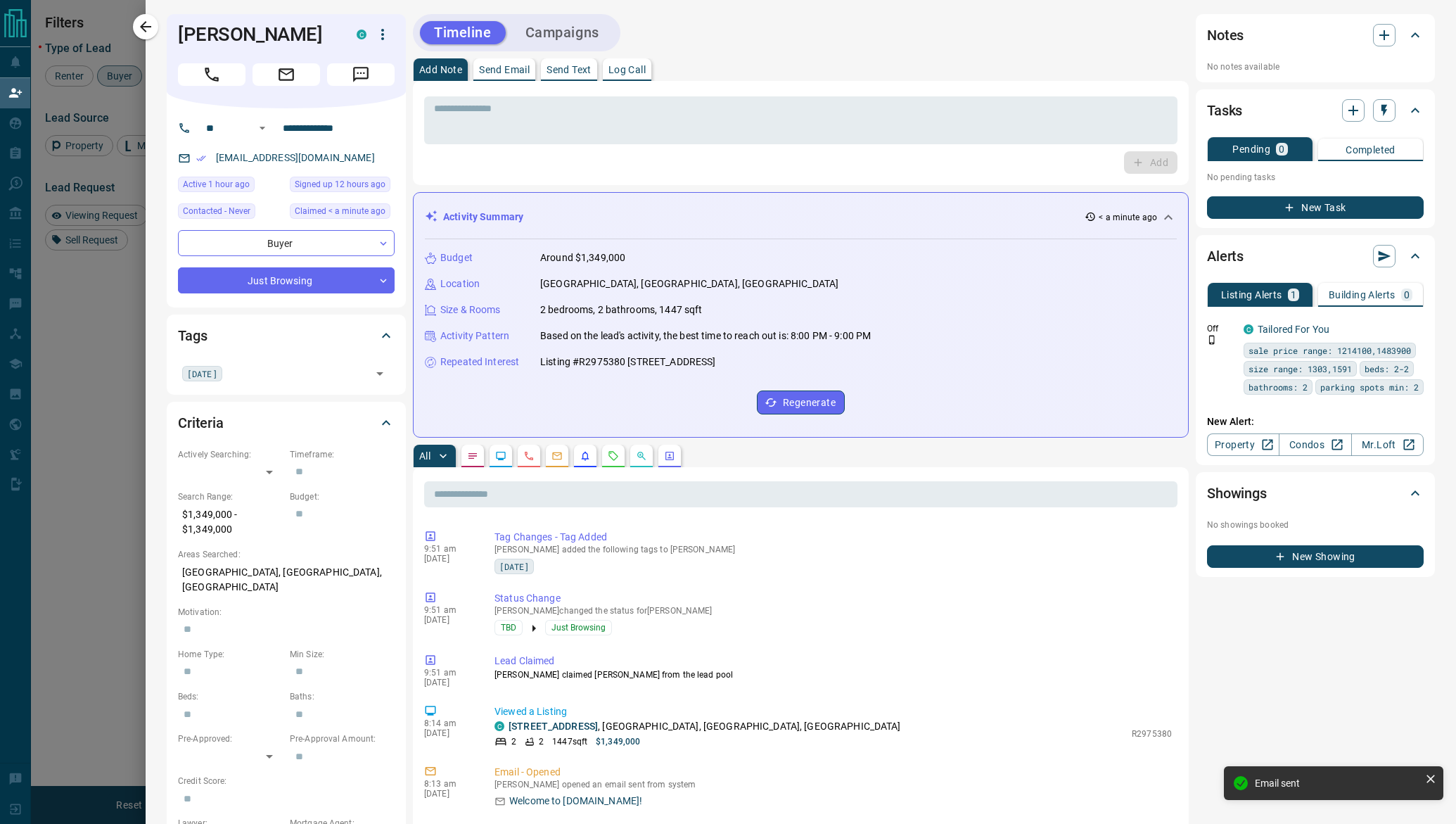
click at [715, 32] on div "Timeline Campaigns" at bounding box center [800, 32] width 776 height 37
